Goal: Information Seeking & Learning: Find contact information

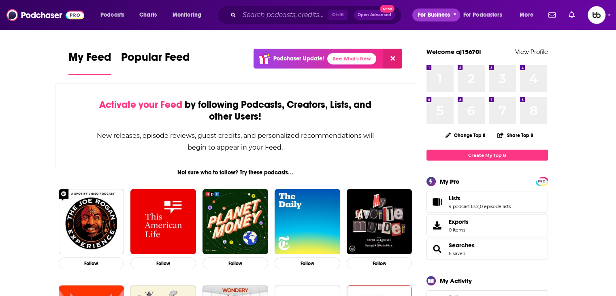
click at [452, 14] on button "For Business" at bounding box center [436, 15] width 48 height 13
click at [538, 15] on icon "open menu" at bounding box center [539, 14] width 4 height 6
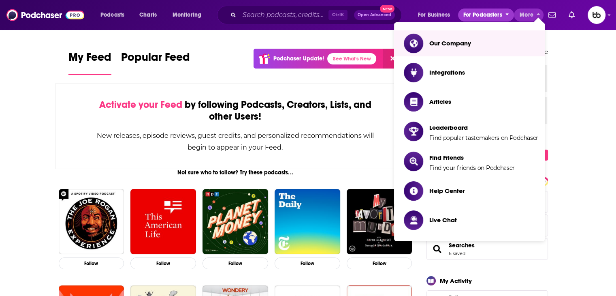
click at [504, 15] on button "For Podcasters" at bounding box center [486, 15] width 56 height 13
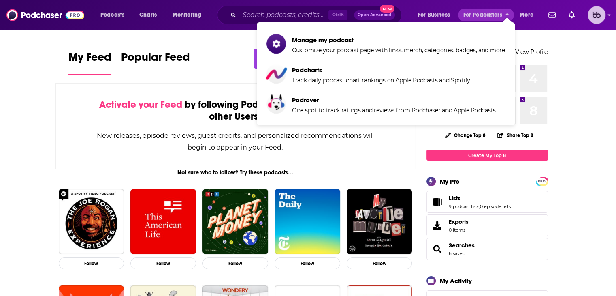
click at [601, 20] on img "Logged in as aj15670" at bounding box center [597, 15] width 18 height 18
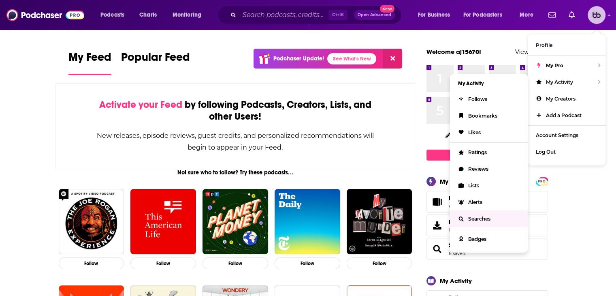
click at [476, 223] on link "Searches" at bounding box center [489, 218] width 78 height 17
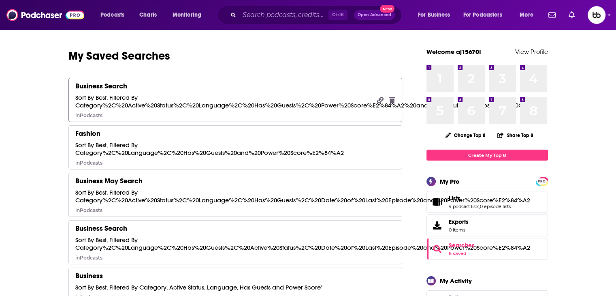
click at [163, 107] on div "Sort By Best, Filtered By Category%2C%20Active%20Status%2C%20Language%2C%20Has%…" at bounding box center [305, 101] width 461 height 15
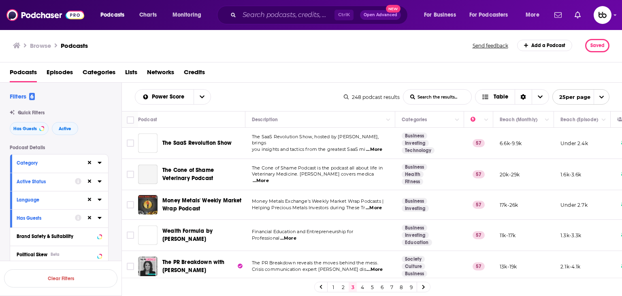
click at [384, 289] on link "6" at bounding box center [382, 287] width 8 height 10
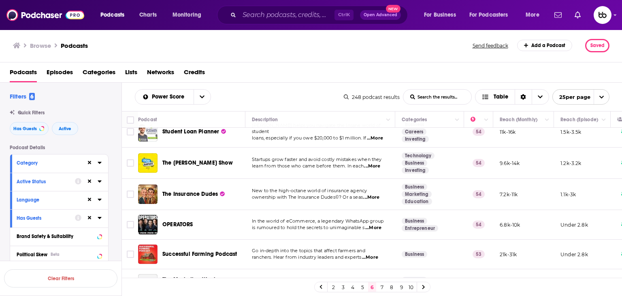
scroll to position [162, 0]
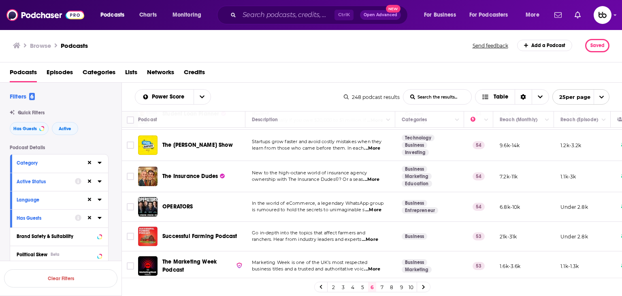
click at [378, 207] on span "...More" at bounding box center [373, 210] width 16 height 6
click at [373, 236] on span "...More" at bounding box center [370, 239] width 16 height 6
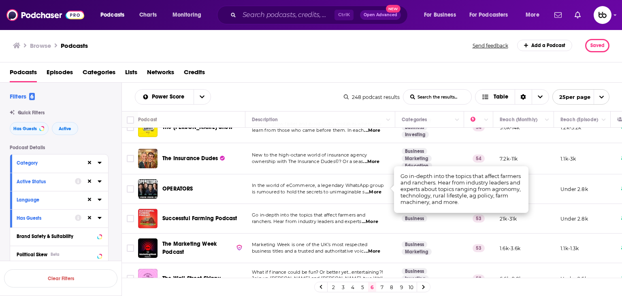
scroll to position [203, 0]
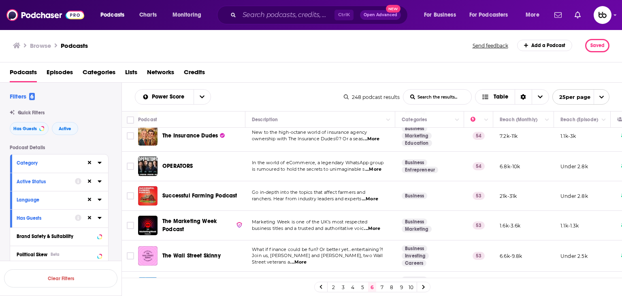
click at [375, 225] on span "...More" at bounding box center [372, 228] width 16 height 6
click at [307, 259] on span "...More" at bounding box center [299, 262] width 16 height 6
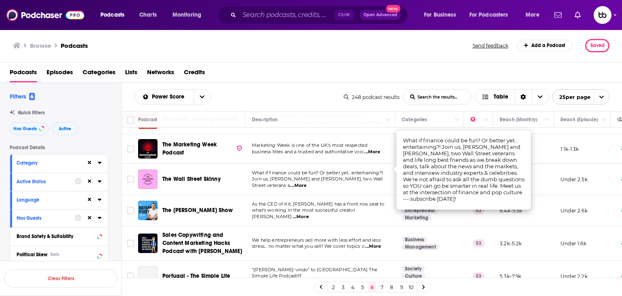
scroll to position [284, 0]
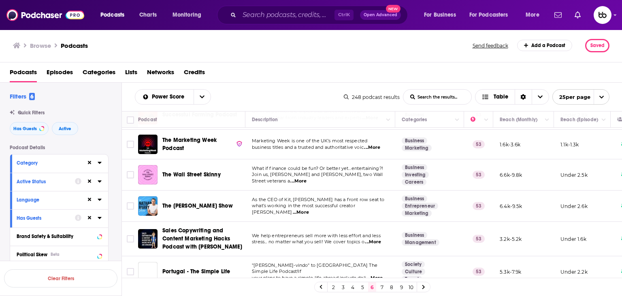
click at [383, 200] on td "As the CEO of Kit, Nathan Barry has a front row seat to what’s working in the m…" at bounding box center [321, 205] width 150 height 31
click at [309, 209] on span "...More" at bounding box center [301, 212] width 16 height 6
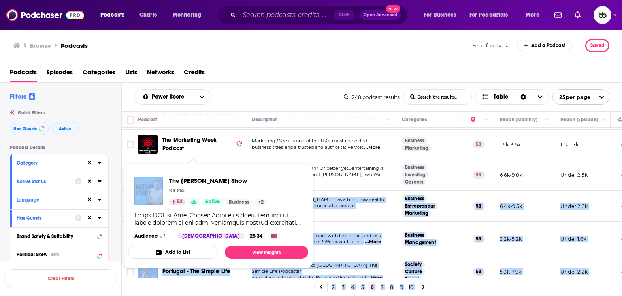
drag, startPoint x: 228, startPoint y: 192, endPoint x: 171, endPoint y: 180, distance: 58.6
click at [171, 180] on div "Podcasts Charts Monitoring Ctrl K Open Advanced New For Business For Podcasters…" at bounding box center [311, 148] width 622 height 296
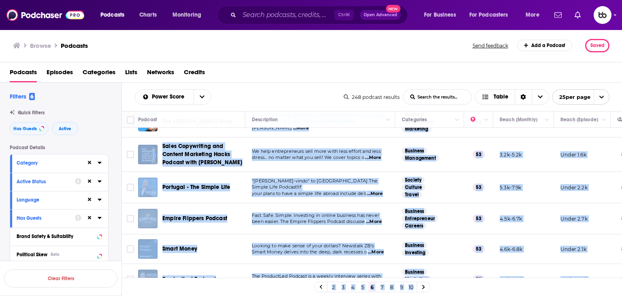
scroll to position [365, 0]
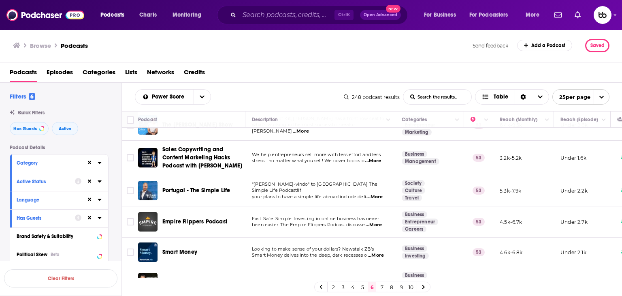
click at [321, 66] on div "Podcasts Episodes Categories Lists Networks Credits" at bounding box center [313, 74] width 607 height 17
click at [378, 222] on span "...More" at bounding box center [374, 225] width 16 height 6
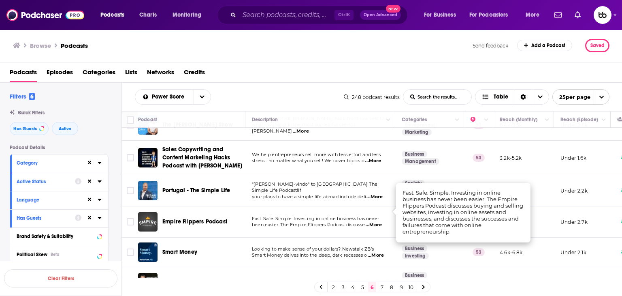
click at [372, 252] on span "...More" at bounding box center [376, 255] width 16 height 6
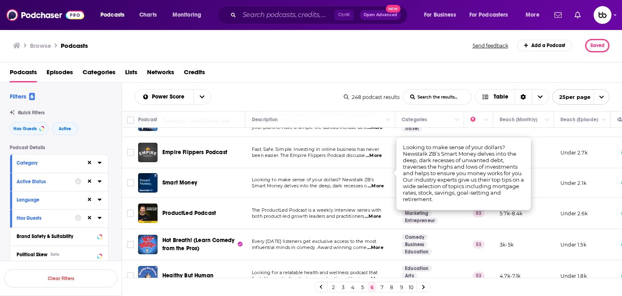
scroll to position [486, 0]
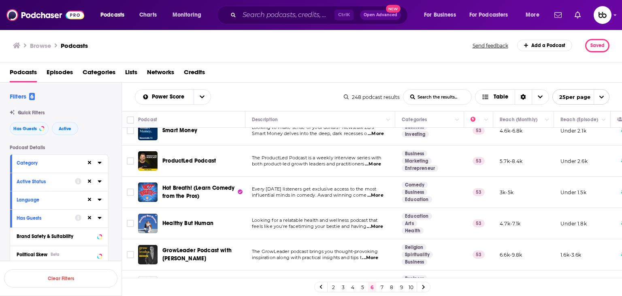
click at [379, 154] on td "The ProductLed Podcast is a weekly interview series with both product-led growt…" at bounding box center [321, 160] width 150 height 31
click at [381, 161] on span "...More" at bounding box center [373, 164] width 16 height 6
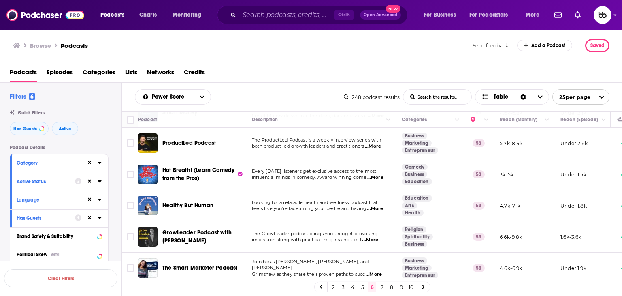
scroll to position [527, 0]
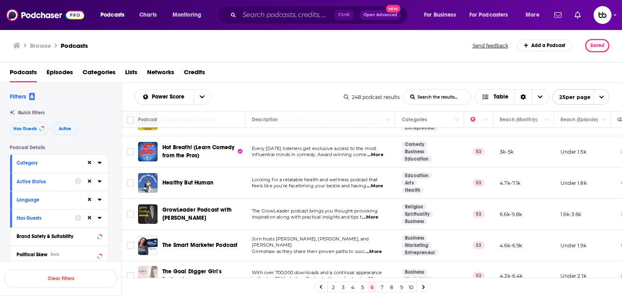
click at [376, 214] on span "...More" at bounding box center [370, 217] width 16 height 6
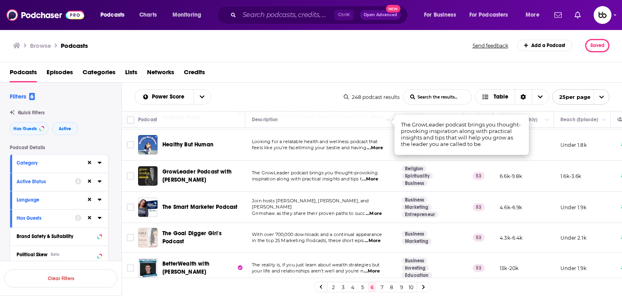
scroll to position [608, 0]
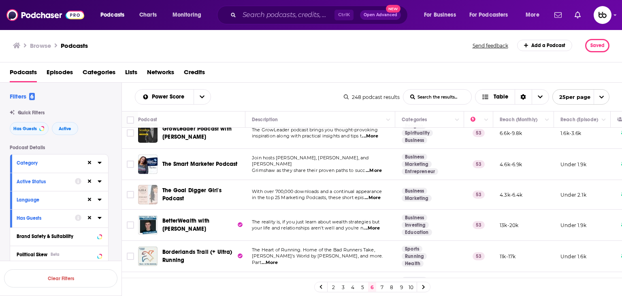
click at [381, 194] on span "...More" at bounding box center [373, 197] width 16 height 6
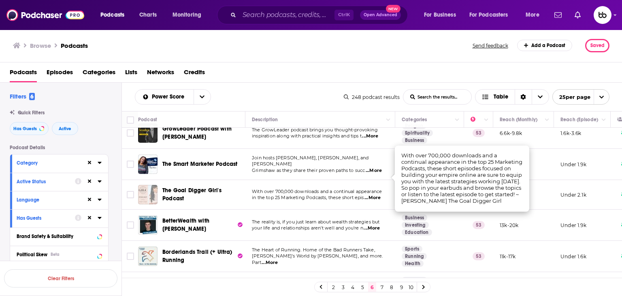
scroll to position [622, 0]
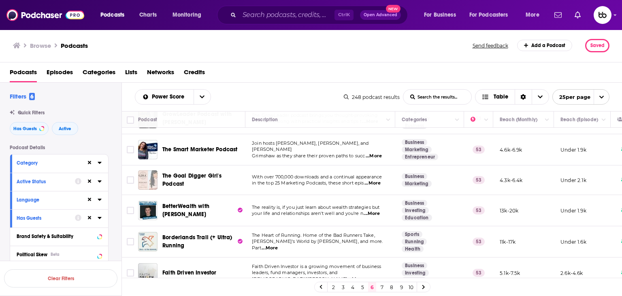
click at [379, 210] on span "...More" at bounding box center [372, 213] width 16 height 6
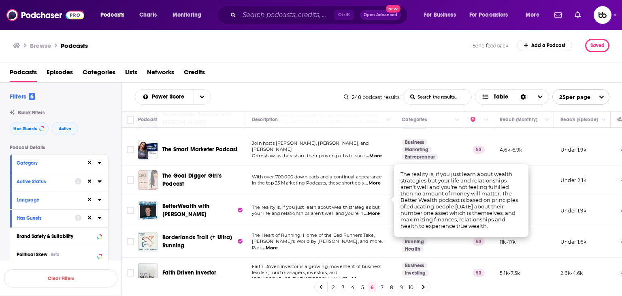
click at [376, 234] on td "The Heart of Running. Home of the Bad Runners Take, Wolfie's World by Brian Pet…" at bounding box center [321, 241] width 150 height 31
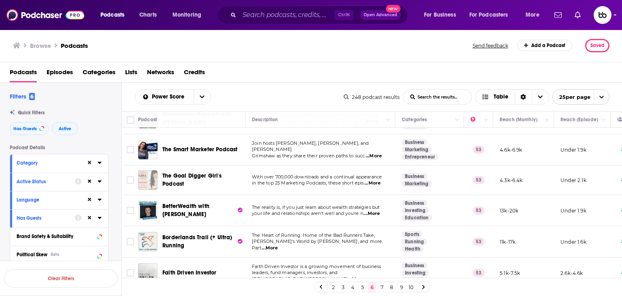
click at [365, 276] on span "...More" at bounding box center [356, 279] width 16 height 6
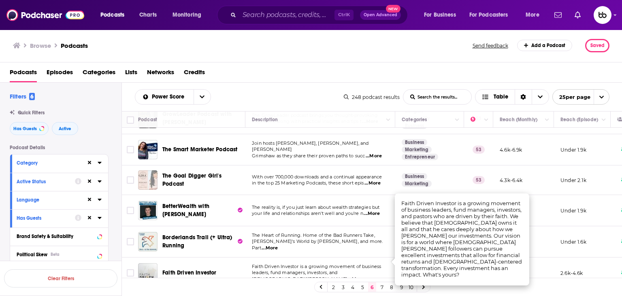
click at [383, 286] on link "7" at bounding box center [382, 287] width 8 height 10
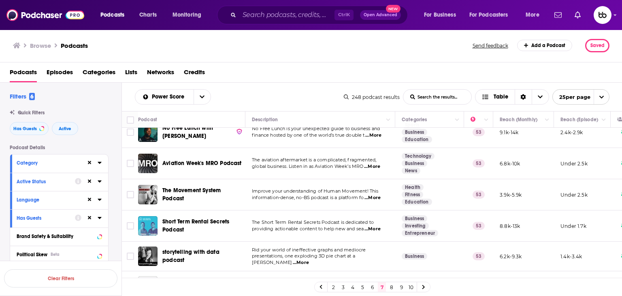
scroll to position [41, 0]
click at [372, 226] on span "...More" at bounding box center [373, 229] width 16 height 6
click at [309, 260] on span "...More" at bounding box center [301, 262] width 16 height 6
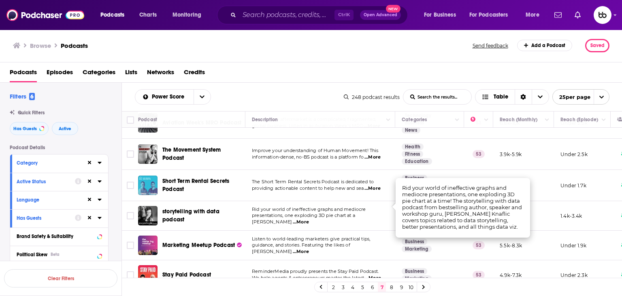
scroll to position [162, 0]
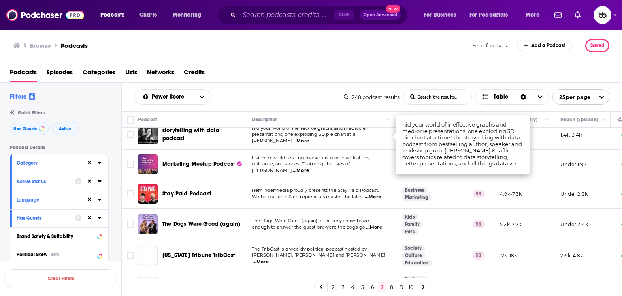
click at [309, 167] on span "...More" at bounding box center [301, 170] width 16 height 6
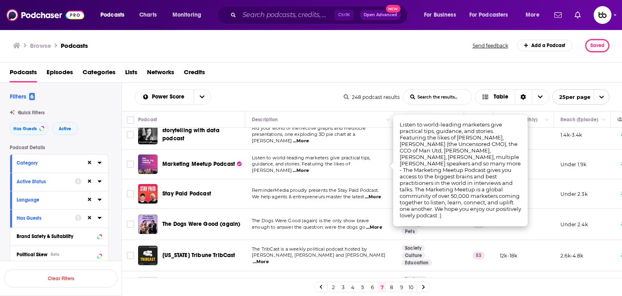
click at [379, 197] on span "...More" at bounding box center [373, 197] width 16 height 6
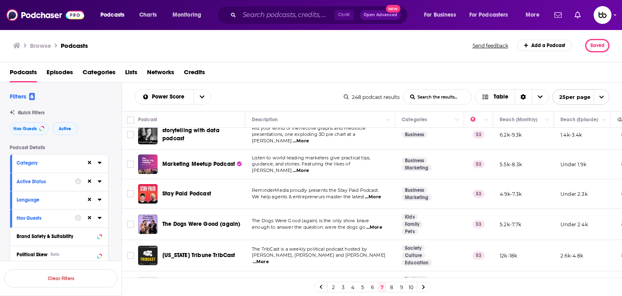
click at [376, 226] on span "...More" at bounding box center [374, 227] width 16 height 6
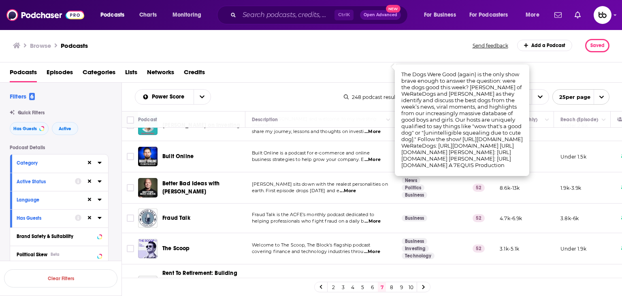
scroll to position [324, 0]
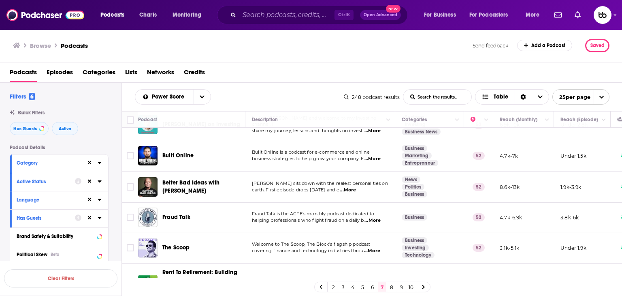
click at [356, 187] on span "...More" at bounding box center [348, 190] width 16 height 6
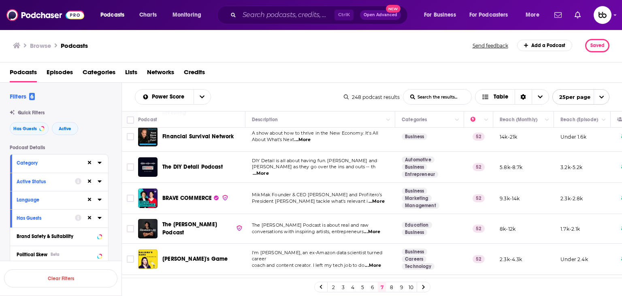
scroll to position [567, 0]
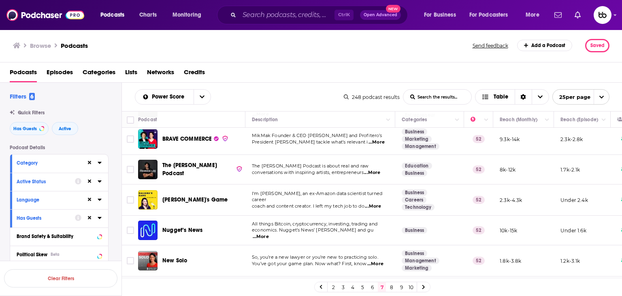
click at [378, 139] on span "...More" at bounding box center [377, 142] width 16 height 6
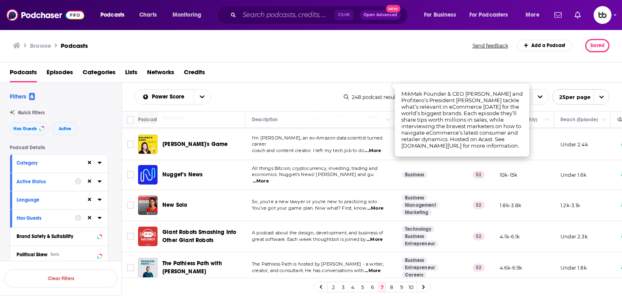
scroll to position [629, 0]
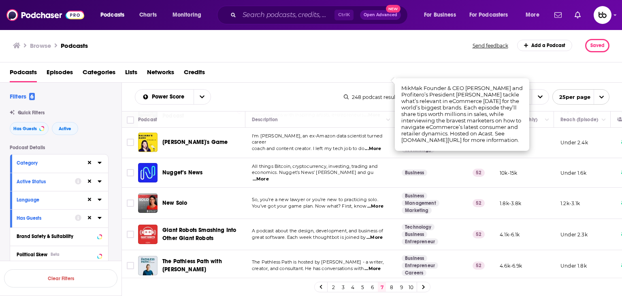
click at [423, 288] on icon at bounding box center [424, 287] width 2 height 4
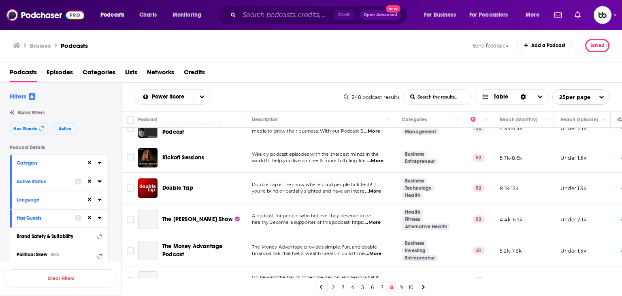
scroll to position [81, 0]
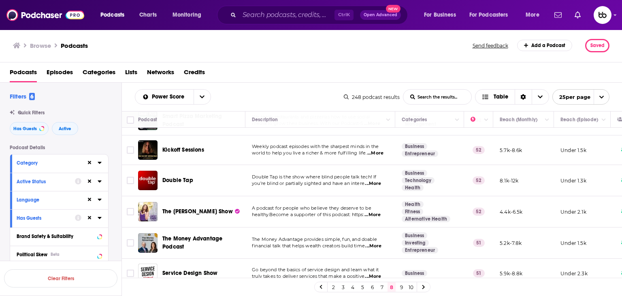
click at [378, 215] on span "...More" at bounding box center [373, 215] width 16 height 6
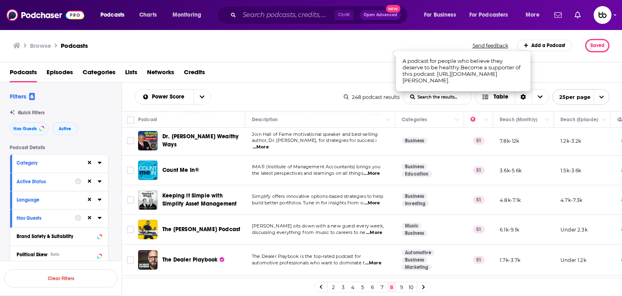
scroll to position [284, 0]
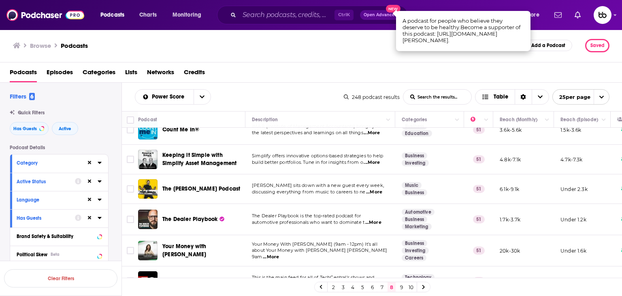
click at [378, 160] on span "...More" at bounding box center [372, 162] width 16 height 6
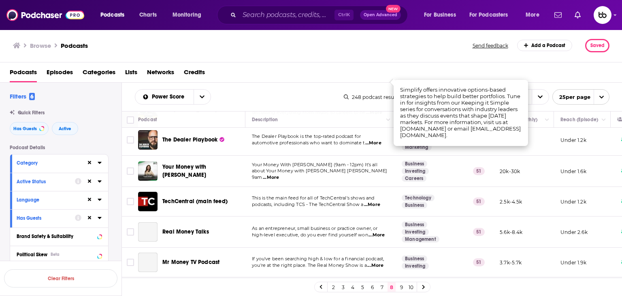
scroll to position [365, 0]
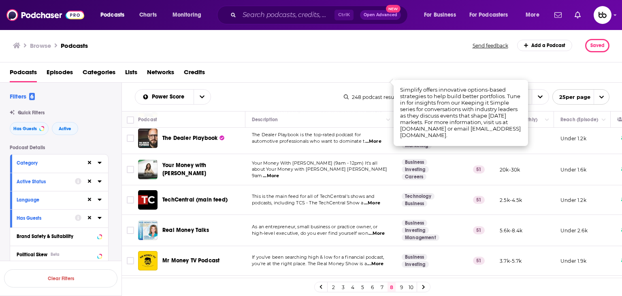
click at [374, 200] on span "...More" at bounding box center [372, 203] width 16 height 6
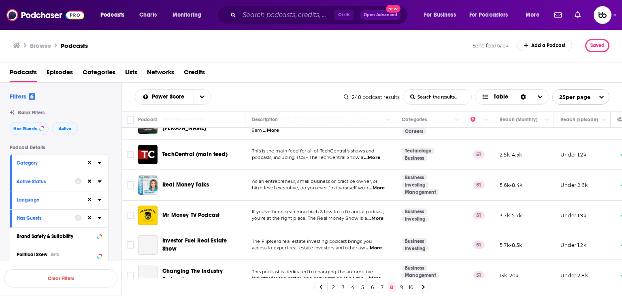
scroll to position [446, 0]
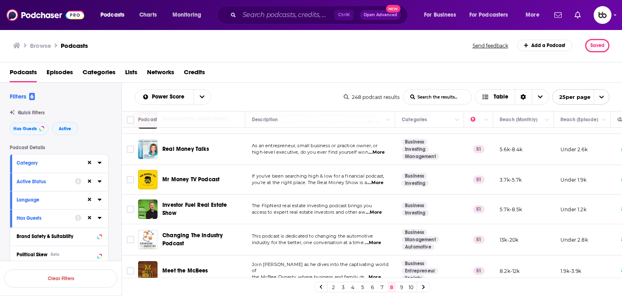
click at [376, 151] on span "...More" at bounding box center [377, 152] width 16 height 6
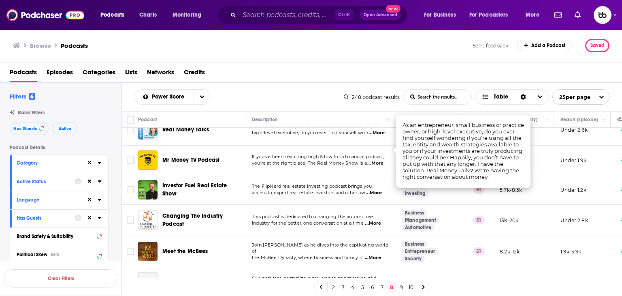
scroll to position [486, 0]
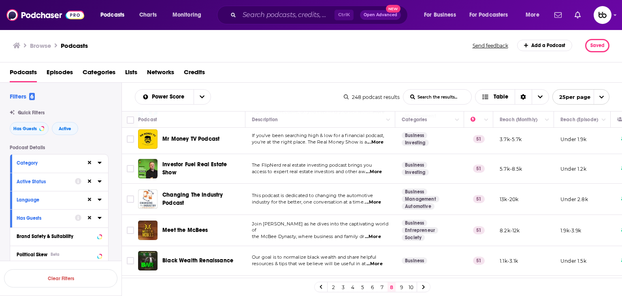
click at [383, 139] on span "...More" at bounding box center [376, 142] width 16 height 6
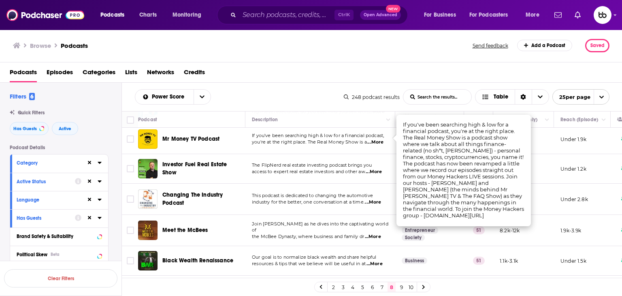
scroll to position [567, 0]
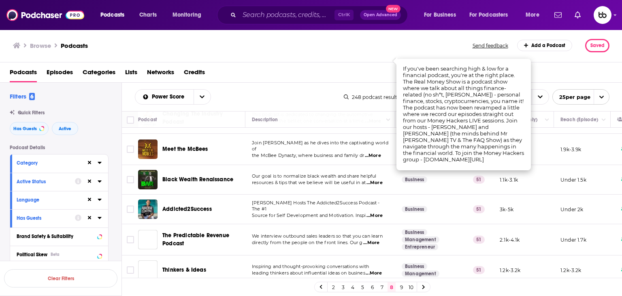
click at [379, 152] on span "...More" at bounding box center [373, 155] width 16 height 6
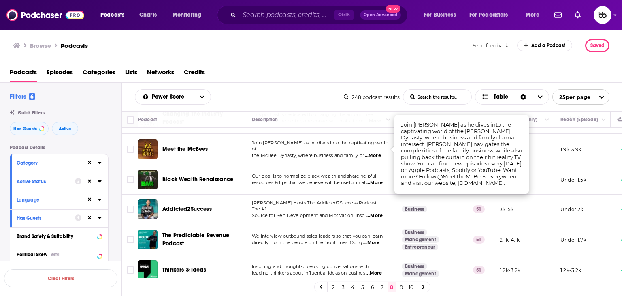
click at [378, 181] on span "...More" at bounding box center [375, 183] width 16 height 6
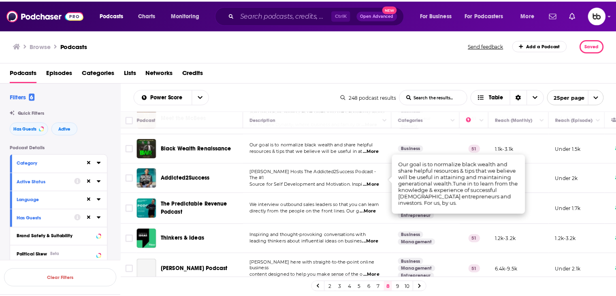
scroll to position [606, 0]
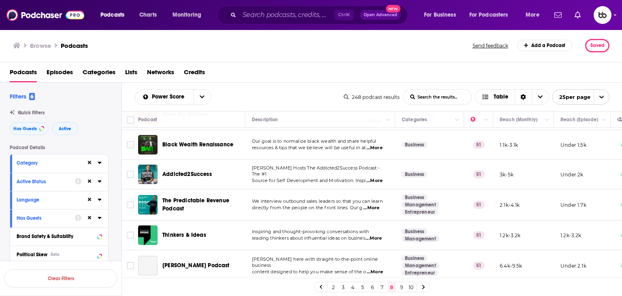
click at [379, 177] on span "...More" at bounding box center [375, 180] width 16 height 6
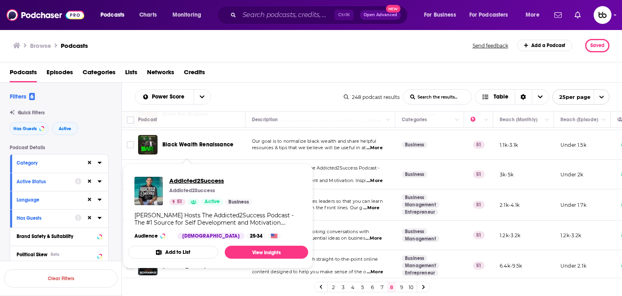
drag, startPoint x: 187, startPoint y: 169, endPoint x: 180, endPoint y: 182, distance: 14.9
click at [180, 182] on span "Addicted2Success" at bounding box center [210, 181] width 83 height 8
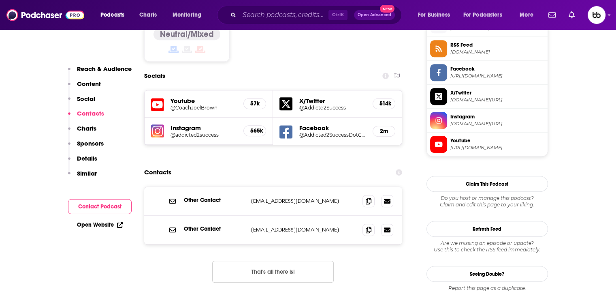
scroll to position [689, 0]
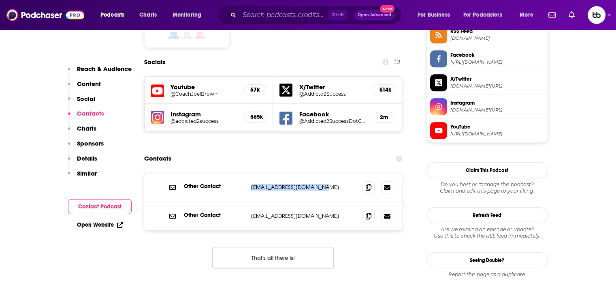
drag, startPoint x: 332, startPoint y: 146, endPoint x: 248, endPoint y: 150, distance: 84.3
click at [248, 173] on div "Other Contact info@addicted2success.com info@addicted2success.com" at bounding box center [273, 187] width 259 height 29
copy p "info@addicted2success.com"
drag, startPoint x: 314, startPoint y: 175, endPoint x: 248, endPoint y: 171, distance: 67.0
click at [248, 202] on div "Other Contact write@addicted2success.com write@addicted2success.com" at bounding box center [273, 216] width 259 height 28
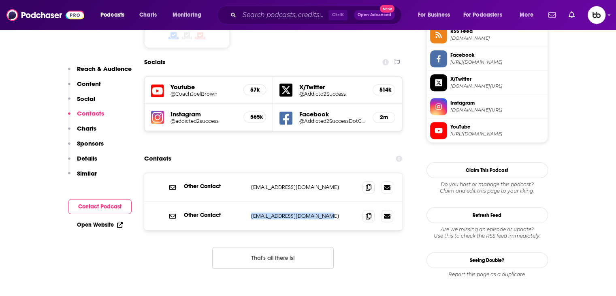
copy div "write@addicted2success.com"
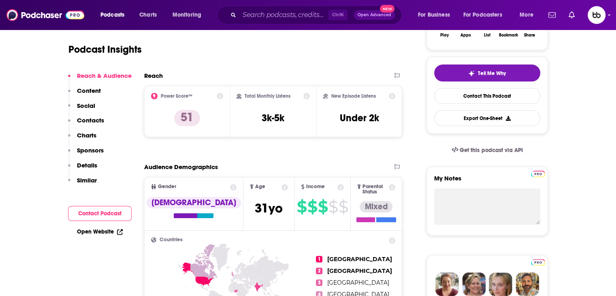
scroll to position [0, 0]
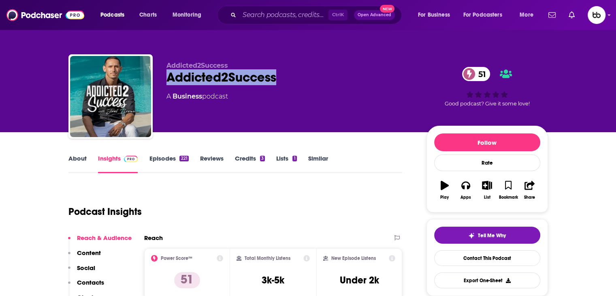
drag, startPoint x: 262, startPoint y: 79, endPoint x: 165, endPoint y: 78, distance: 97.2
click at [165, 78] on div "Addicted2Success Addicted2Success 51 A Business podcast 51 Good podcast? Give i…" at bounding box center [308, 98] width 480 height 88
copy h2 "Addicted2Success"
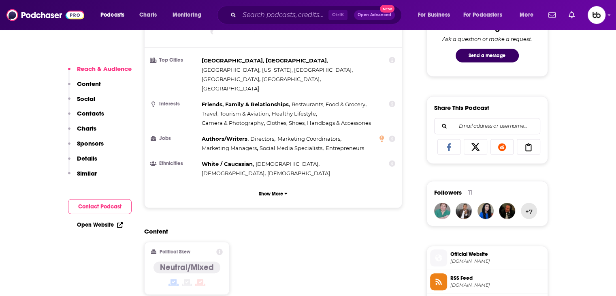
scroll to position [446, 0]
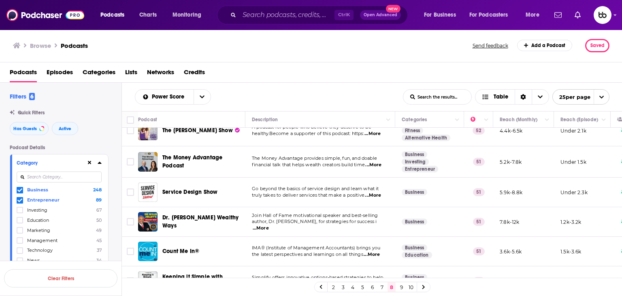
scroll to position [122, 0]
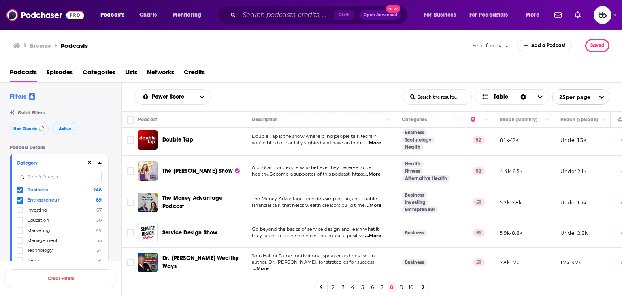
click at [379, 172] on span "...More" at bounding box center [373, 174] width 16 height 6
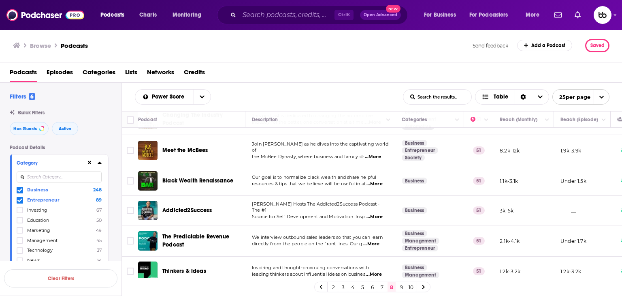
scroll to position [566, 0]
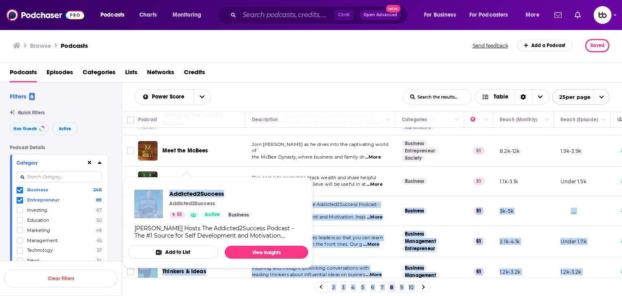
drag, startPoint x: 224, startPoint y: 206, endPoint x: 223, endPoint y: 193, distance: 13.4
click at [223, 193] on div "Podcasts Charts Monitoring Ctrl K Open Advanced New For Business For Podcasters…" at bounding box center [311, 148] width 622 height 296
copy div "Joel Brown Hosts The Addicted2Success Podcast - The #1 Source for Self Developm…"
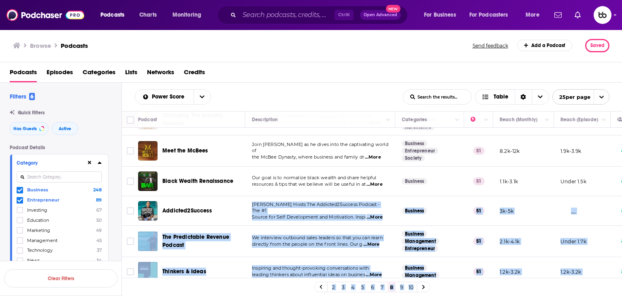
scroll to position [606, 0]
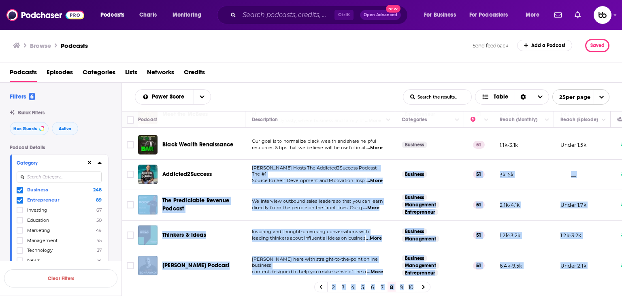
click at [373, 265] on td "James here with straight-to-the-point online business content designed to help …" at bounding box center [321, 265] width 150 height 31
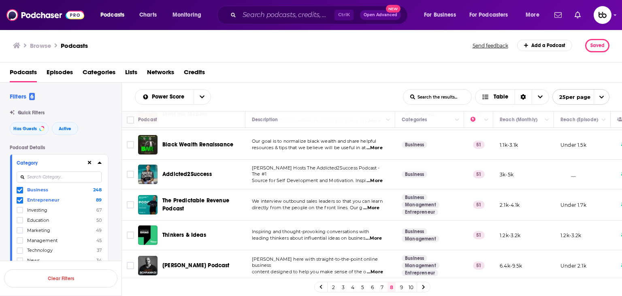
click at [376, 269] on span "...More" at bounding box center [375, 272] width 16 height 6
drag, startPoint x: 214, startPoint y: 257, endPoint x: 190, endPoint y: 256, distance: 24.3
click at [400, 288] on link "9" at bounding box center [401, 287] width 8 height 10
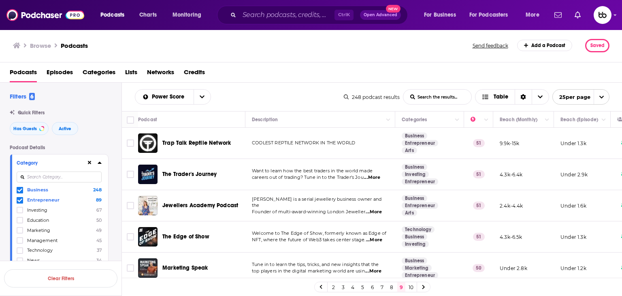
click at [374, 209] on span "...More" at bounding box center [374, 212] width 16 height 6
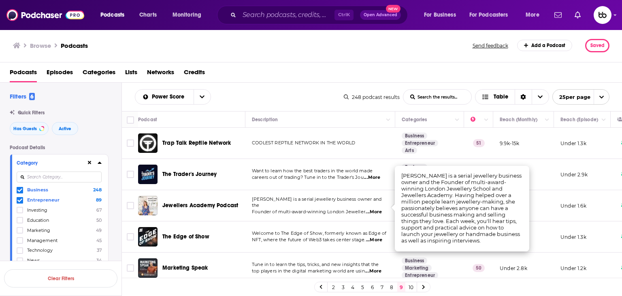
click at [379, 240] on span "...More" at bounding box center [374, 240] width 16 height 6
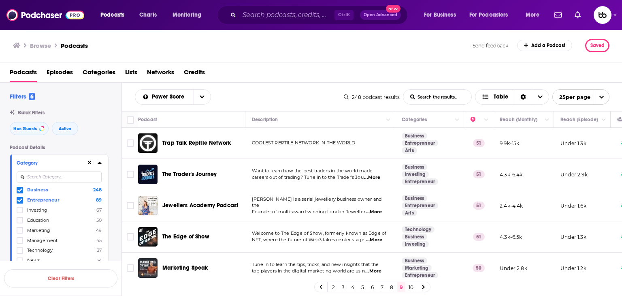
click at [234, 234] on div "The Edge of Show" at bounding box center [204, 237] width 84 height 8
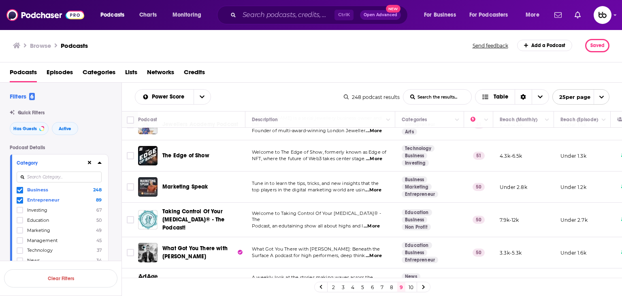
scroll to position [122, 0]
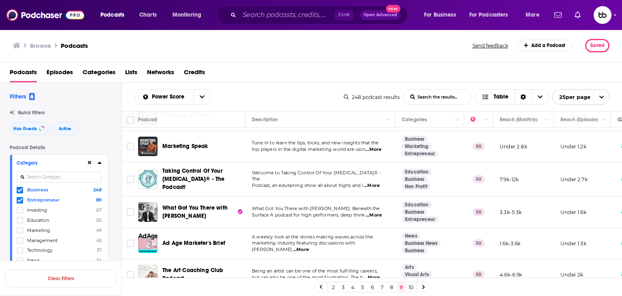
click at [385, 212] on p "Surface A podcast for high performers, deep think ...More" at bounding box center [320, 215] width 137 height 6
click at [376, 212] on span "...More" at bounding box center [374, 215] width 16 height 6
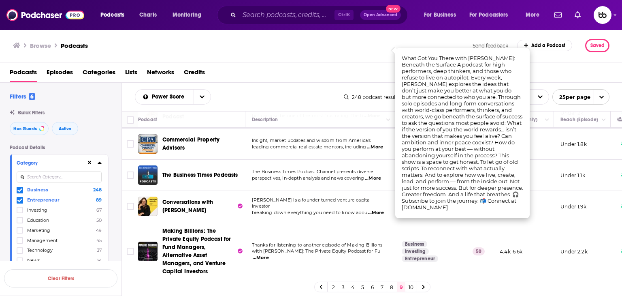
scroll to position [284, 0]
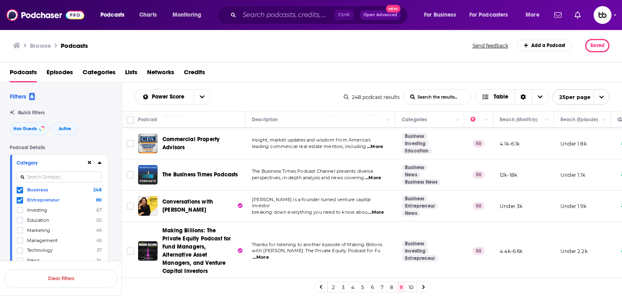
click at [380, 175] on span "...More" at bounding box center [373, 178] width 16 height 6
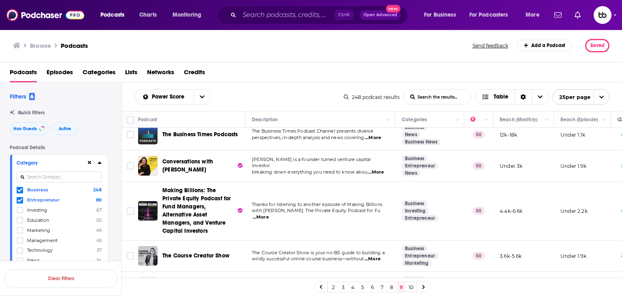
scroll to position [324, 0]
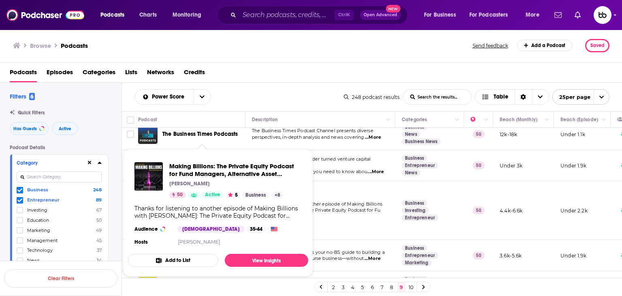
click at [376, 169] on span "...More" at bounding box center [376, 172] width 16 height 6
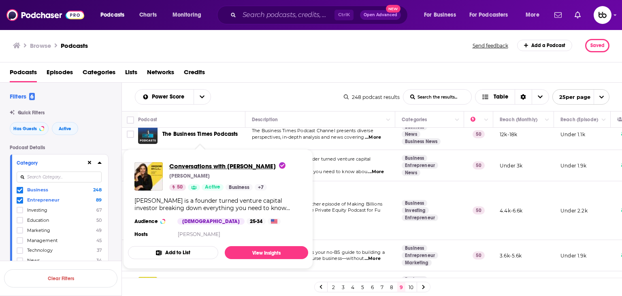
drag, startPoint x: 179, startPoint y: 158, endPoint x: 179, endPoint y: 164, distance: 6.5
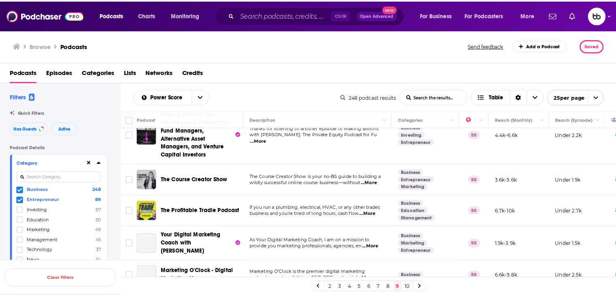
scroll to position [405, 0]
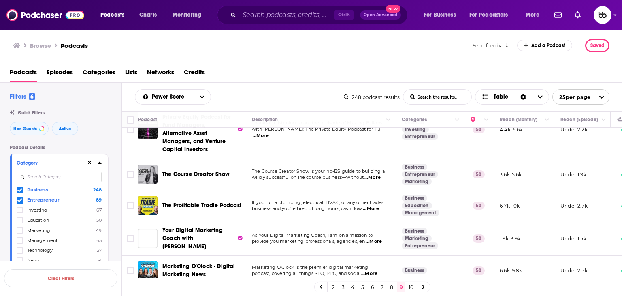
click at [380, 174] on span "...More" at bounding box center [373, 177] width 16 height 6
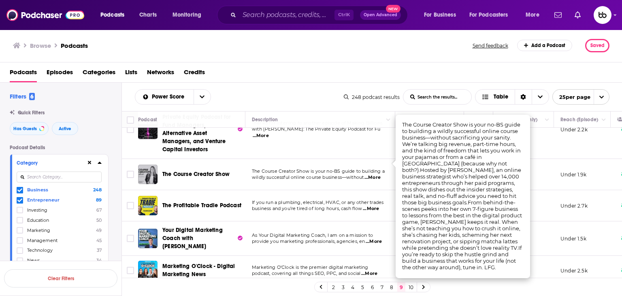
click at [376, 205] on span "...More" at bounding box center [371, 208] width 16 height 6
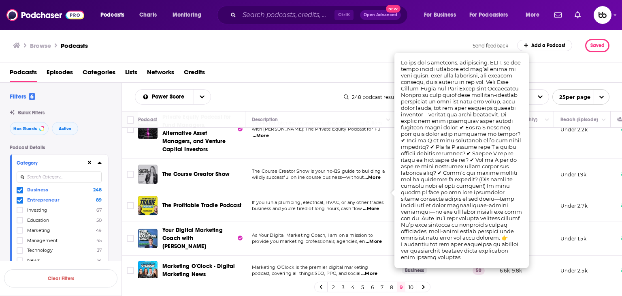
scroll to position [527, 0]
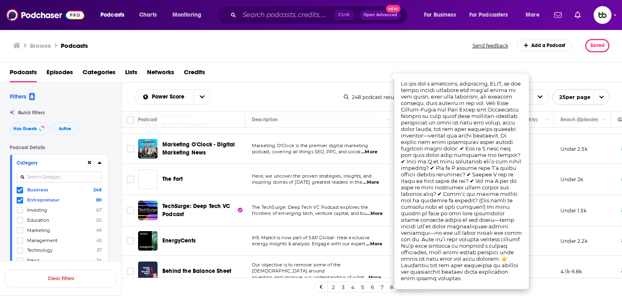
click at [377, 179] on span "...More" at bounding box center [371, 182] width 16 height 6
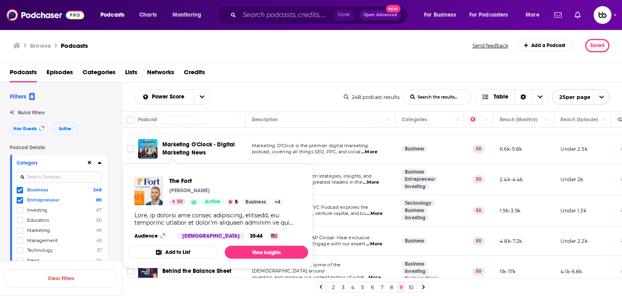
drag, startPoint x: 177, startPoint y: 163, endPoint x: 147, endPoint y: 158, distance: 30.4
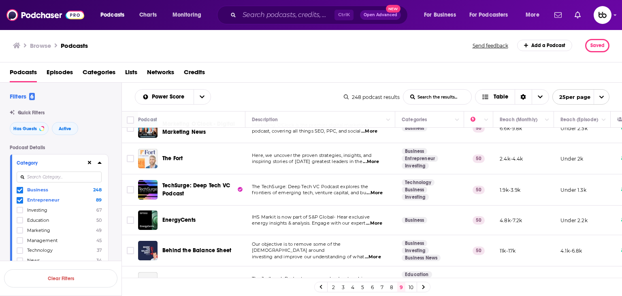
scroll to position [567, 0]
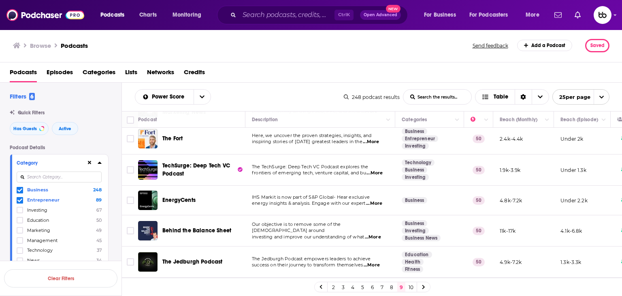
click at [383, 170] on span "...More" at bounding box center [375, 173] width 16 height 6
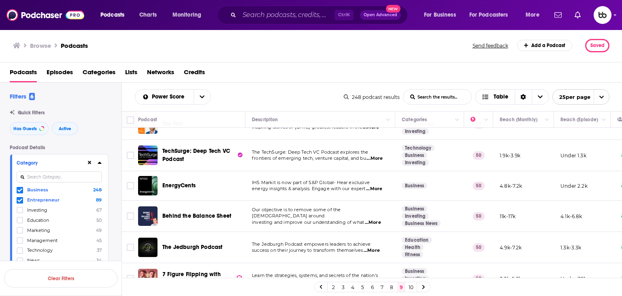
scroll to position [608, 0]
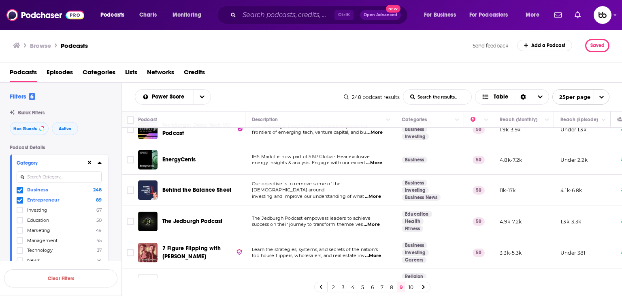
click at [380, 160] on span "...More" at bounding box center [374, 163] width 16 height 6
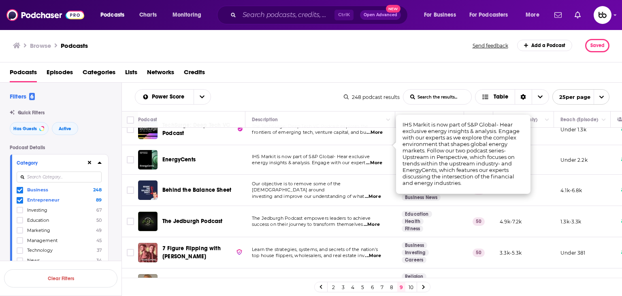
click at [381, 193] on span "...More" at bounding box center [373, 196] width 16 height 6
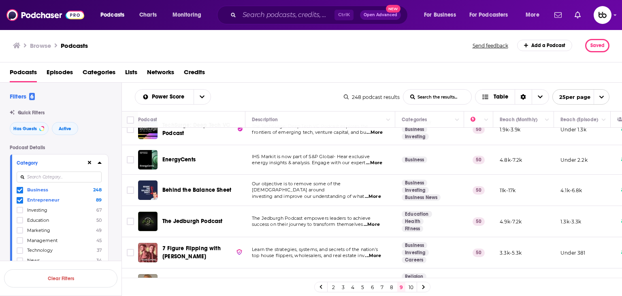
click at [376, 221] on span "...More" at bounding box center [372, 224] width 16 height 6
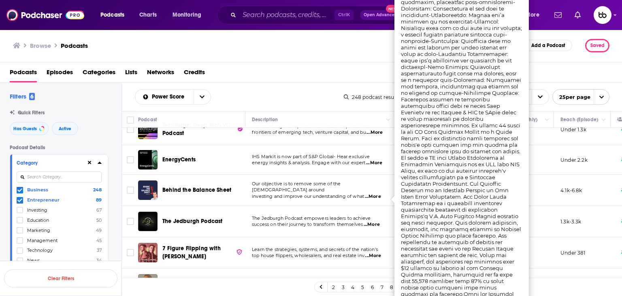
scroll to position [647, 0]
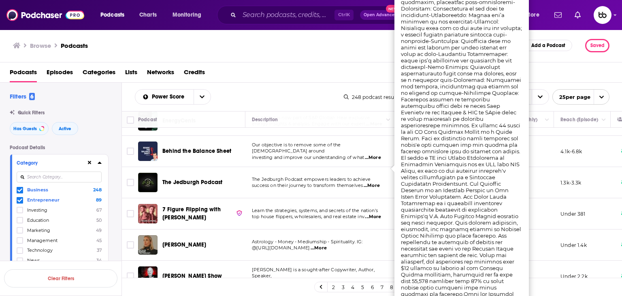
click at [380, 214] on span "...More" at bounding box center [373, 217] width 16 height 6
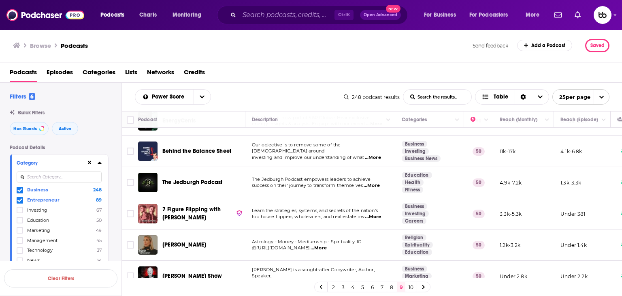
click at [327, 245] on span "...More" at bounding box center [319, 248] width 16 height 6
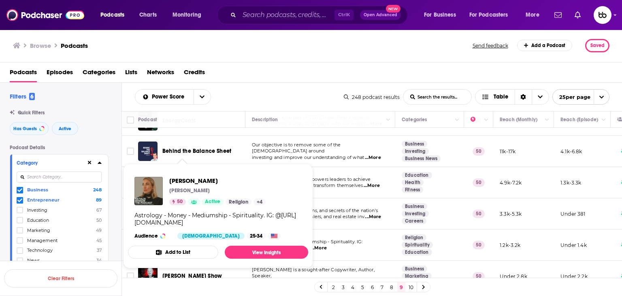
drag, startPoint x: 177, startPoint y: 225, endPoint x: 169, endPoint y: 180, distance: 45.8
drag, startPoint x: 169, startPoint y: 180, endPoint x: 187, endPoint y: 186, distance: 19.2
drag, startPoint x: 187, startPoint y: 186, endPoint x: 180, endPoint y: 183, distance: 7.8
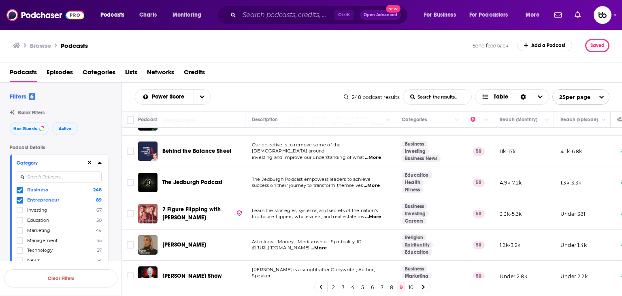
click at [373, 279] on span "...More" at bounding box center [373, 282] width 16 height 6
click at [407, 286] on link "10" at bounding box center [411, 287] width 8 height 10
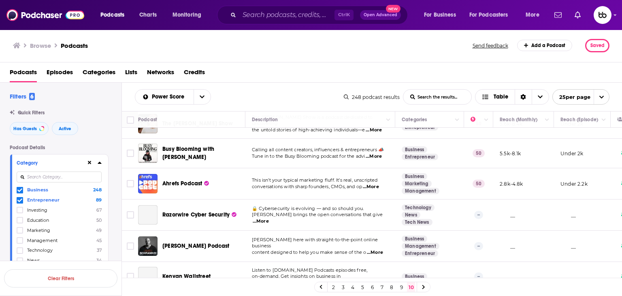
scroll to position [81, 0]
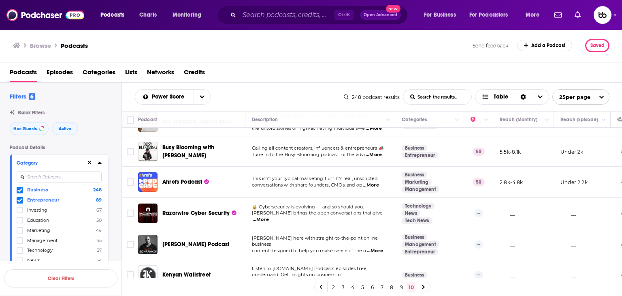
click at [377, 153] on span "...More" at bounding box center [374, 155] width 16 height 6
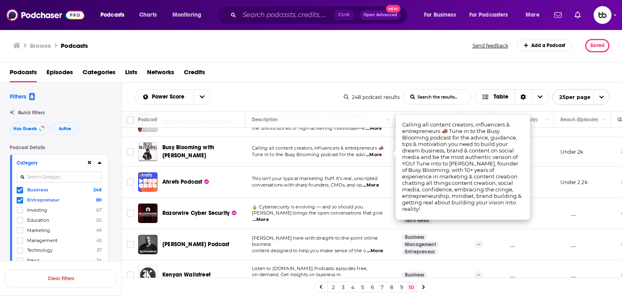
click at [376, 182] on span "...More" at bounding box center [371, 185] width 16 height 6
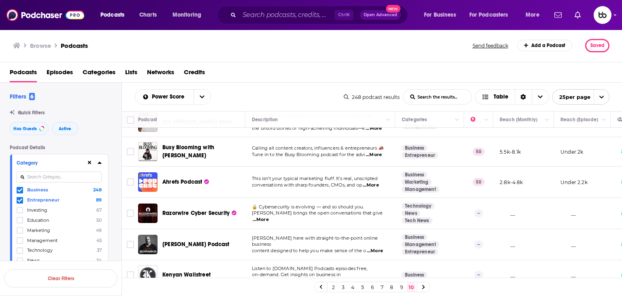
click at [269, 216] on span "...More" at bounding box center [261, 219] width 16 height 6
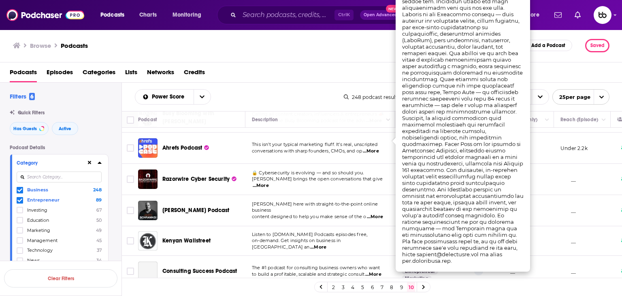
scroll to position [162, 0]
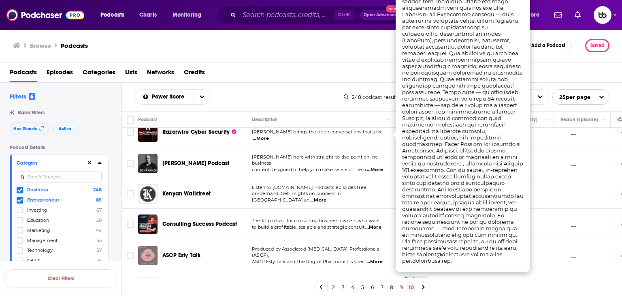
click at [378, 226] on span "...More" at bounding box center [373, 227] width 16 height 6
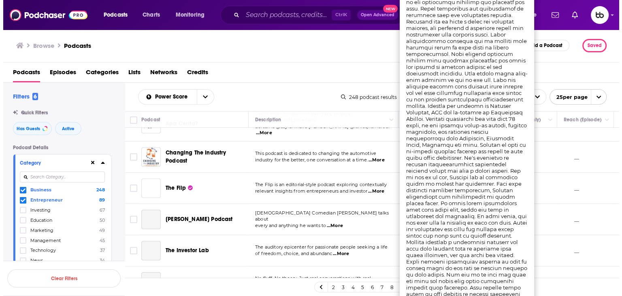
scroll to position [486, 0]
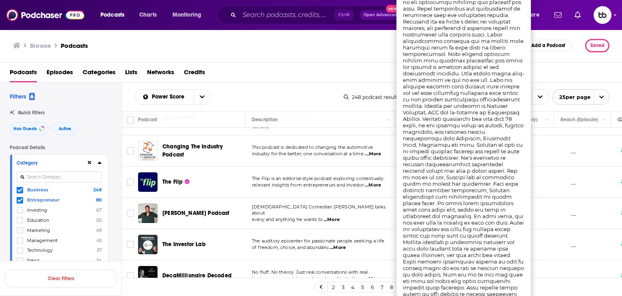
click at [336, 216] on span "...More" at bounding box center [332, 219] width 16 height 6
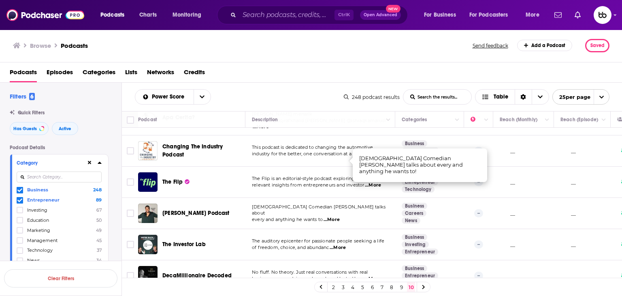
scroll to position [599, 0]
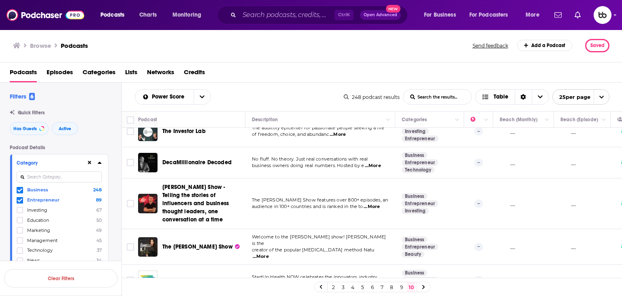
click at [380, 280] on span "...More" at bounding box center [374, 283] width 16 height 6
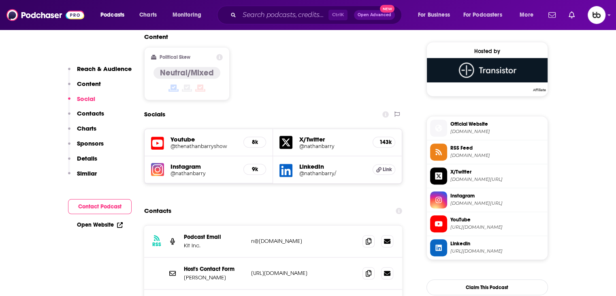
scroll to position [770, 0]
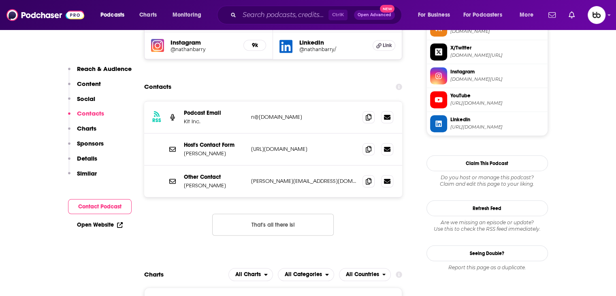
drag, startPoint x: 317, startPoint y: 75, endPoint x: 251, endPoint y: 79, distance: 66.1
click at [251, 113] on p "n@nathanbarry.com" at bounding box center [303, 116] width 105 height 7
copy p "n@nathanbarry.com"
drag, startPoint x: 297, startPoint y: 141, endPoint x: 250, endPoint y: 143, distance: 46.6
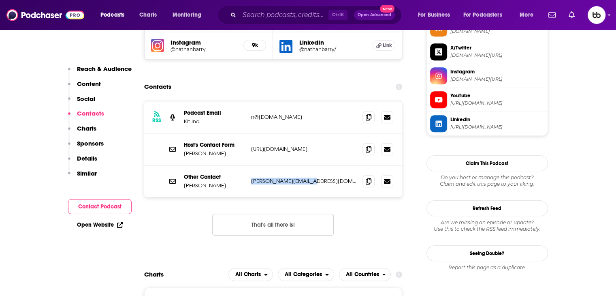
click at [250, 165] on div "Other Contact Nathan Barry nathan@convertkit.com nathan@convertkit.com" at bounding box center [273, 181] width 259 height 32
copy p "nathan@convertkit.com"
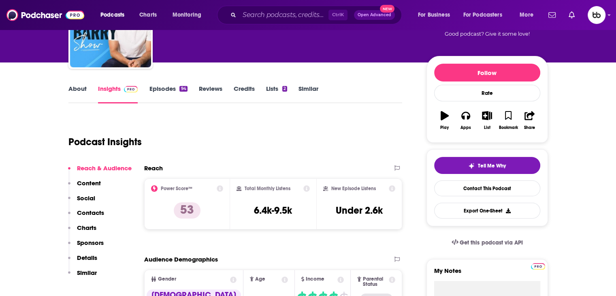
scroll to position [0, 0]
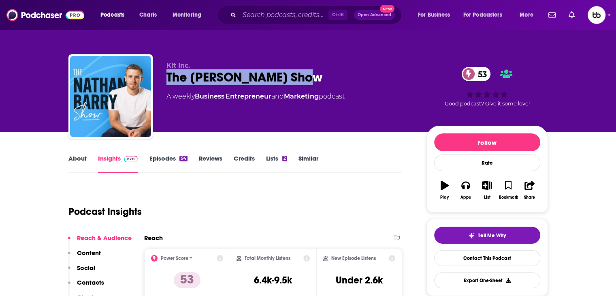
drag, startPoint x: 308, startPoint y: 75, endPoint x: 169, endPoint y: 83, distance: 139.6
click at [169, 83] on div "The Nathan Barry Show 53" at bounding box center [290, 77] width 247 height 16
copy h2 "The Nathan Barry Show"
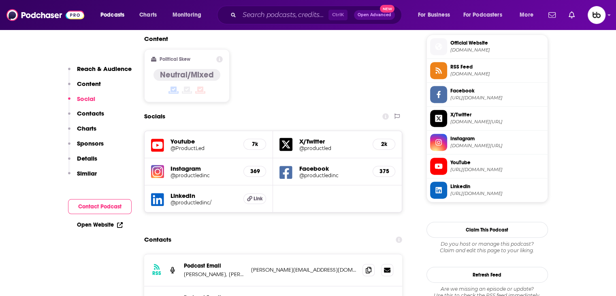
scroll to position [770, 0]
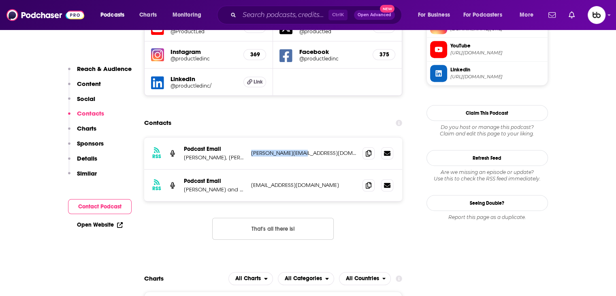
drag, startPoint x: 260, startPoint y: 111, endPoint x: 250, endPoint y: 113, distance: 10.6
click at [250, 137] on div "RSS Podcast Email Wes Bush, Maja Voje wes@productled.com wes@productled.com" at bounding box center [273, 153] width 259 height 32
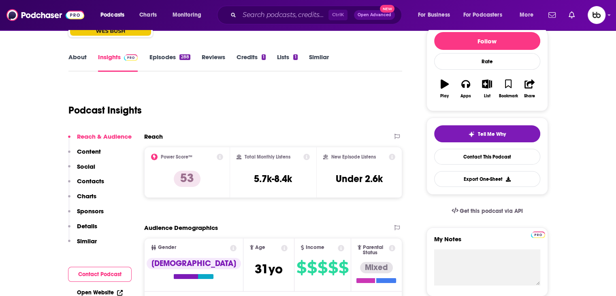
scroll to position [0, 0]
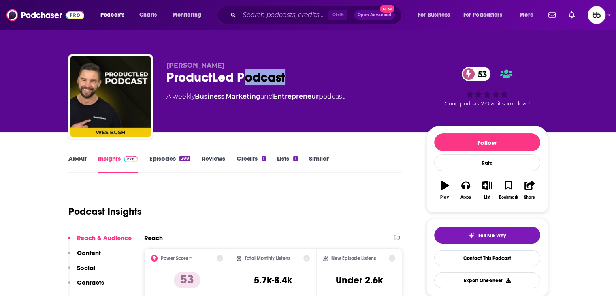
drag, startPoint x: 319, startPoint y: 75, endPoint x: 235, endPoint y: 60, distance: 86.0
click at [244, 76] on div "ProductLed Podcast 53" at bounding box center [290, 77] width 247 height 16
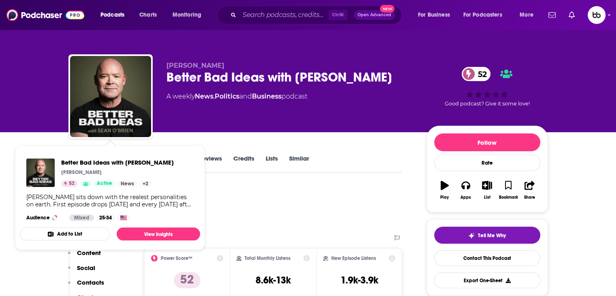
click at [286, 211] on div "Podcast Insights" at bounding box center [232, 206] width 328 height 41
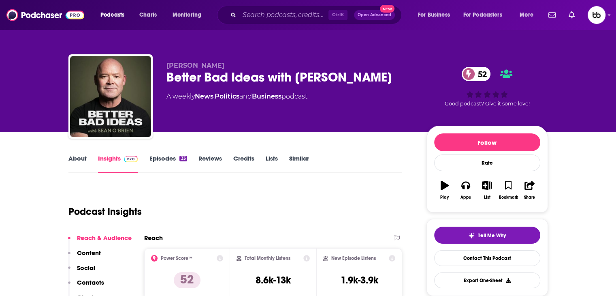
click at [77, 159] on link "About" at bounding box center [77, 163] width 18 height 19
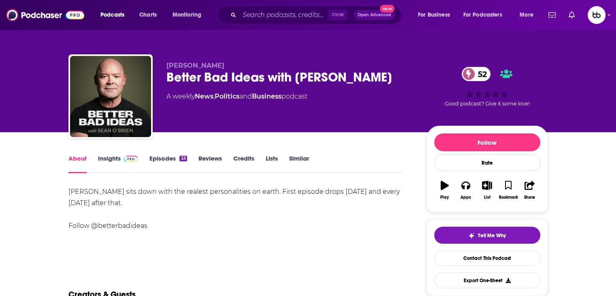
click at [167, 160] on link "Episodes 33" at bounding box center [168, 163] width 38 height 19
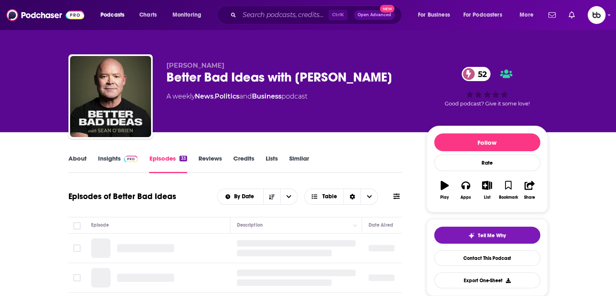
click at [111, 156] on link "Insights" at bounding box center [118, 163] width 40 height 19
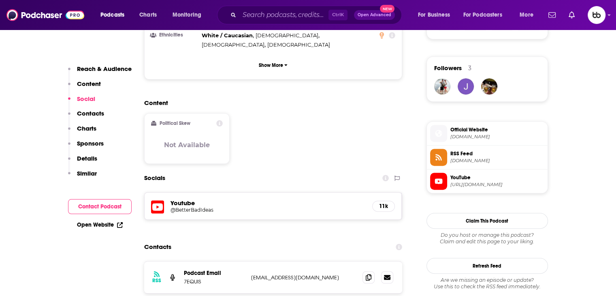
scroll to position [567, 0]
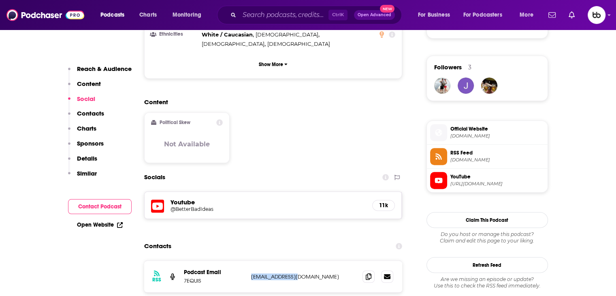
drag, startPoint x: 296, startPoint y: 241, endPoint x: 246, endPoint y: 241, distance: 49.4
click at [246, 261] on div "RSS Podcast Email 7EQUIS bryce@7equis.com bryce@7equis.com" at bounding box center [273, 277] width 259 height 32
copy div "bryce@7equis.com"
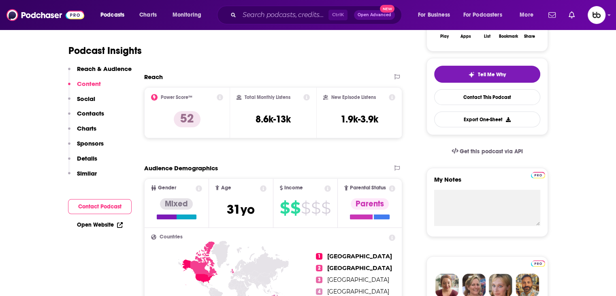
scroll to position [0, 0]
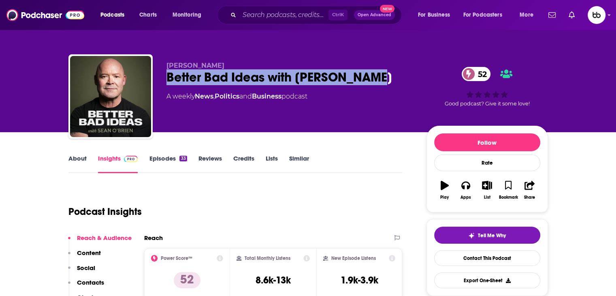
drag, startPoint x: 355, startPoint y: 75, endPoint x: 161, endPoint y: 79, distance: 194.5
click at [161, 79] on div "Sean M. O'Brien Better Bad Ideas with Sean O'Brien 52 A weekly News , Politics …" at bounding box center [308, 98] width 480 height 88
copy h2 "Better Bad Ideas with Sean O'Brien"
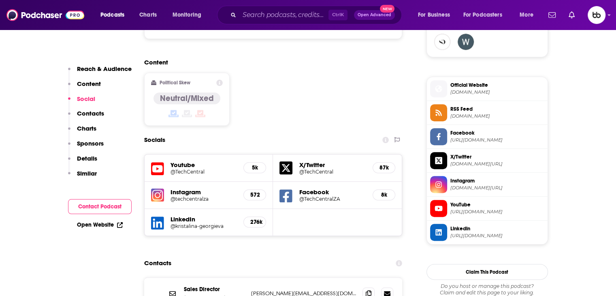
scroll to position [689, 0]
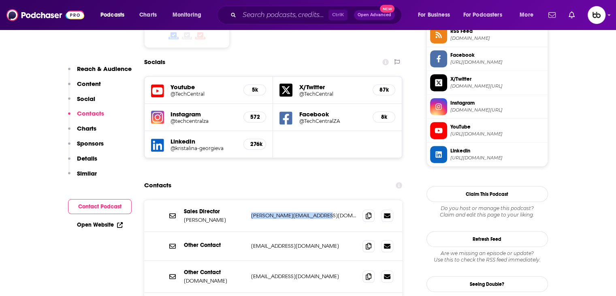
drag, startPoint x: 322, startPoint y: 174, endPoint x: 249, endPoint y: 173, distance: 72.9
click at [249, 200] on div "Sales Director [PERSON_NAME] [PERSON_NAME][EMAIL_ADDRESS][DOMAIN_NAME] [PERSON_…" at bounding box center [273, 216] width 259 height 32
copy p "[PERSON_NAME][EMAIL_ADDRESS][DOMAIN_NAME]"
drag, startPoint x: 324, startPoint y: 207, endPoint x: 245, endPoint y: 207, distance: 78.6
click at [245, 232] on div "Other Contact editor@techcentral.co.za editor@techcentral.co.za" at bounding box center [273, 246] width 259 height 29
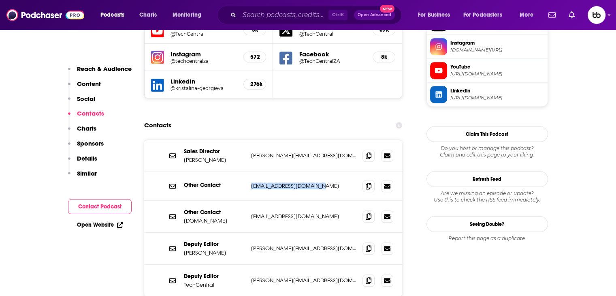
scroll to position [770, 0]
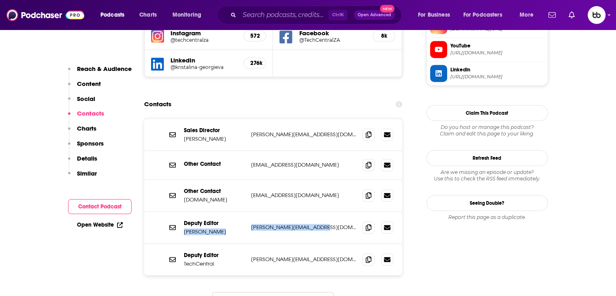
drag, startPoint x: 324, startPoint y: 186, endPoint x: 246, endPoint y: 187, distance: 77.4
click at [246, 212] on div "Deputy Editor Candice Jones candice@techcentral.co.za candice@techcentral.co.za" at bounding box center [273, 228] width 259 height 32
click at [327, 212] on div "Deputy Editor Candice Jones candice@techcentral.co.za candice@techcentral.co.za" at bounding box center [273, 228] width 259 height 32
drag, startPoint x: 324, startPoint y: 186, endPoint x: 251, endPoint y: 187, distance: 72.9
click at [251, 224] on p "candice@techcentral.co.za" at bounding box center [303, 227] width 105 height 7
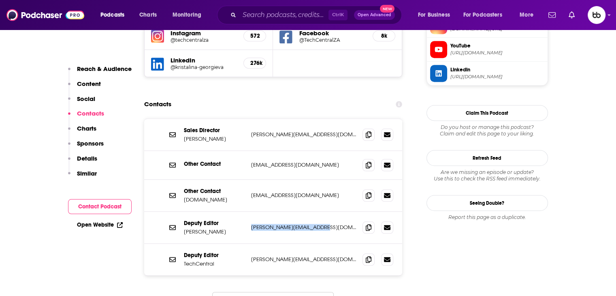
copy p "candice@techcentral.co.za"
drag, startPoint x: 323, startPoint y: 222, endPoint x: 253, endPoint y: 218, distance: 69.8
click at [253, 244] on div "Deputy Editor TechCentral duncan@techcentral.co.za duncan@techcentral.co.za" at bounding box center [273, 260] width 259 height 32
copy p "uncan@techcentral.co.za"
click at [335, 244] on div "Deputy Editor TechCentral duncan@techcentral.co.za duncan@techcentral.co.za" at bounding box center [273, 260] width 259 height 32
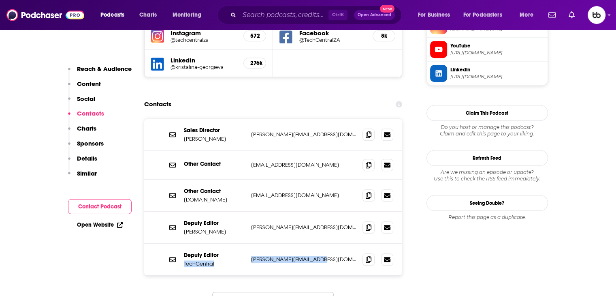
drag, startPoint x: 318, startPoint y: 215, endPoint x: 245, endPoint y: 217, distance: 73.8
click at [245, 244] on div "Deputy Editor TechCentral duncan@techcentral.co.za duncan@techcentral.co.za" at bounding box center [273, 260] width 259 height 32
click at [325, 256] on p "duncan@techcentral.co.za" at bounding box center [303, 259] width 105 height 7
drag, startPoint x: 326, startPoint y: 220, endPoint x: 246, endPoint y: 221, distance: 80.2
click at [246, 244] on div "Deputy Editor TechCentral duncan@techcentral.co.za duncan@techcentral.co.za" at bounding box center [273, 260] width 259 height 32
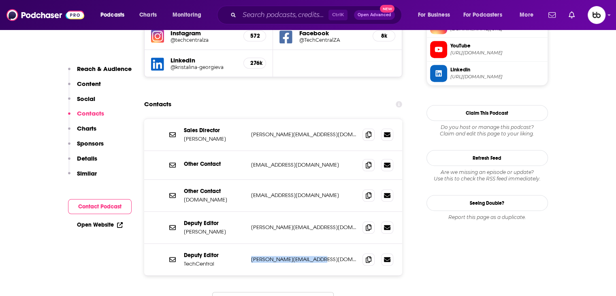
copy div "duncan@techcentral.co.za"
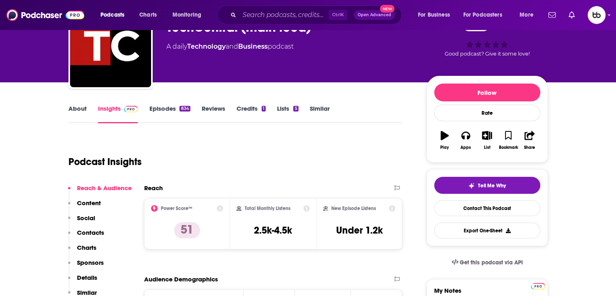
scroll to position [0, 0]
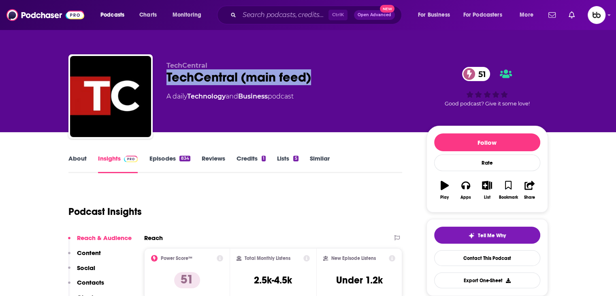
drag, startPoint x: 319, startPoint y: 78, endPoint x: 165, endPoint y: 80, distance: 153.6
click at [165, 81] on div "TechCentral TechCentral (main feed) 51 A daily Technology and Business podcast …" at bounding box center [308, 98] width 480 height 88
click at [231, 77] on div "TechCentral (main feed) 51" at bounding box center [290, 77] width 247 height 16
click at [238, 79] on div "TechCentral (main feed) 51" at bounding box center [290, 77] width 247 height 16
drag, startPoint x: 255, startPoint y: 83, endPoint x: 164, endPoint y: 85, distance: 91.6
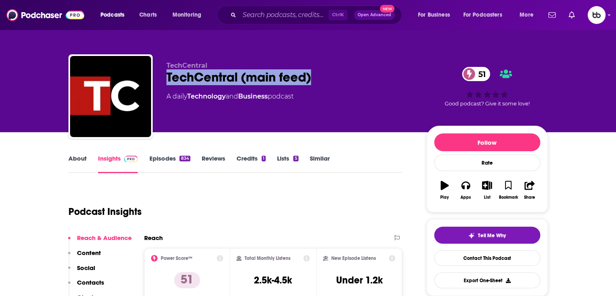
click at [164, 85] on div "TechCentral TechCentral (main feed) 51 A daily Technology and Business podcast …" at bounding box center [308, 98] width 480 height 88
copy h2 "TechCentral (main feed)"
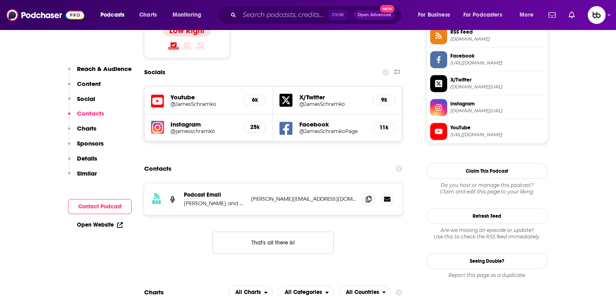
scroll to position [689, 0]
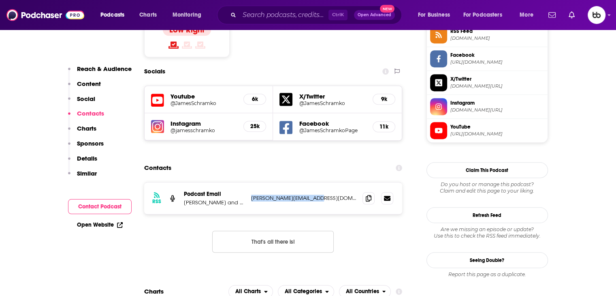
drag, startPoint x: 291, startPoint y: 158, endPoint x: 247, endPoint y: 160, distance: 43.8
click at [247, 182] on div "RSS Podcast Email [PERSON_NAME] and [PERSON_NAME] [PERSON_NAME][EMAIL_ADDRESS][…" at bounding box center [273, 198] width 259 height 32
copy div "i Moore [EMAIL_ADDRESS][DOMAIN_NAME]"
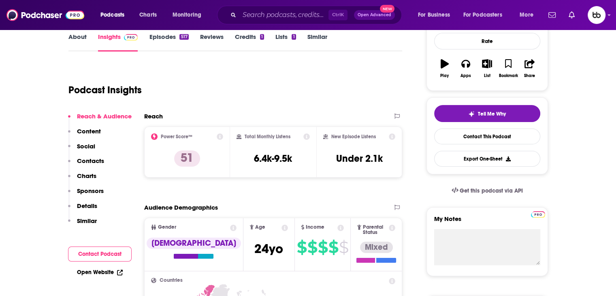
scroll to position [0, 0]
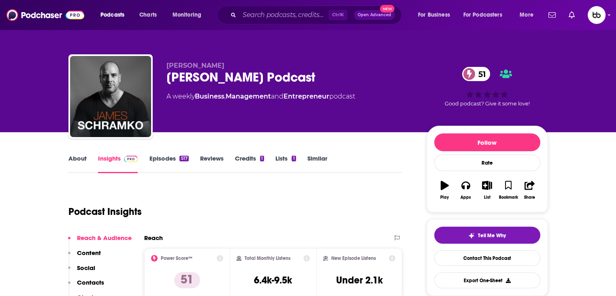
drag, startPoint x: 286, startPoint y: 81, endPoint x: 161, endPoint y: 82, distance: 124.8
click at [161, 82] on div "[PERSON_NAME] [PERSON_NAME] Podcast 51 A weekly Business , Management and Entre…" at bounding box center [308, 98] width 480 height 88
copy h2 "[PERSON_NAME] Podcast"
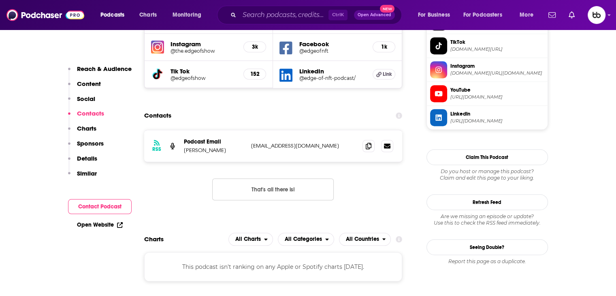
scroll to position [770, 0]
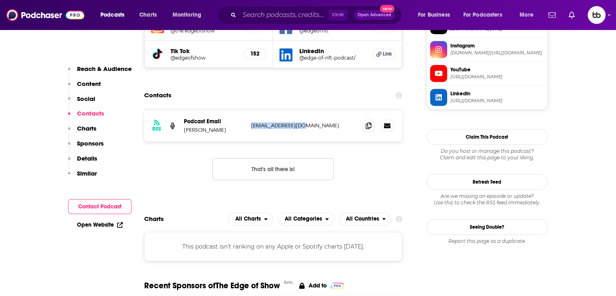
drag, startPoint x: 318, startPoint y: 98, endPoint x: 293, endPoint y: 17, distance: 84.7
click at [246, 110] on div "RSS Podcast Email [PERSON_NAME] [EMAIL_ADDRESS][DOMAIN_NAME] [EMAIL_ADDRESS][DO…" at bounding box center [273, 126] width 259 height 32
copy div "[EMAIL_ADDRESS][DOMAIN_NAME]"
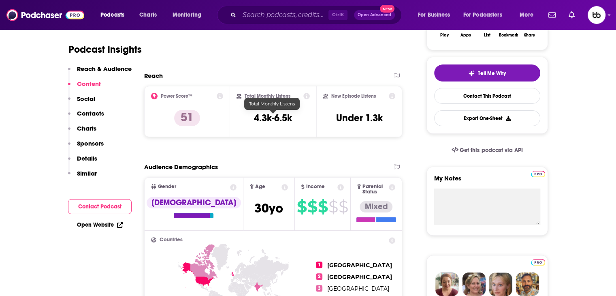
scroll to position [0, 0]
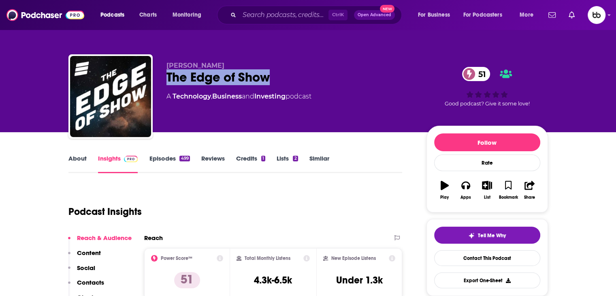
drag, startPoint x: 260, startPoint y: 74, endPoint x: 165, endPoint y: 71, distance: 94.5
click at [165, 71] on div "[PERSON_NAME] The Edge of Show 51 A Technology , Business and Investing podcast…" at bounding box center [308, 98] width 480 height 88
copy h2 "The Edge of Show"
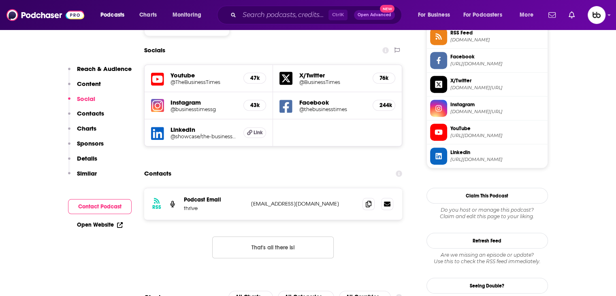
scroll to position [689, 0]
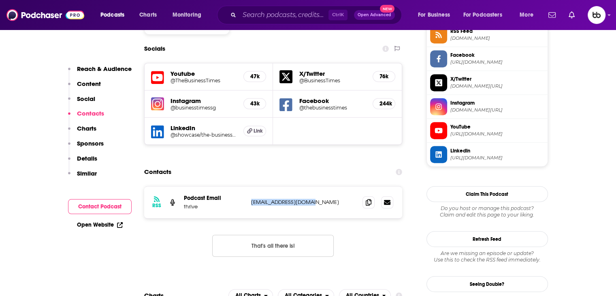
drag, startPoint x: 316, startPoint y: 178, endPoint x: 249, endPoint y: 175, distance: 67.3
click at [249, 186] on div "RSS Podcast Email thrive [EMAIL_ADDRESS][DOMAIN_NAME] [EMAIL_ADDRESS][DOMAIN_NA…" at bounding box center [273, 202] width 259 height 32
copy p "[EMAIL_ADDRESS][DOMAIN_NAME]"
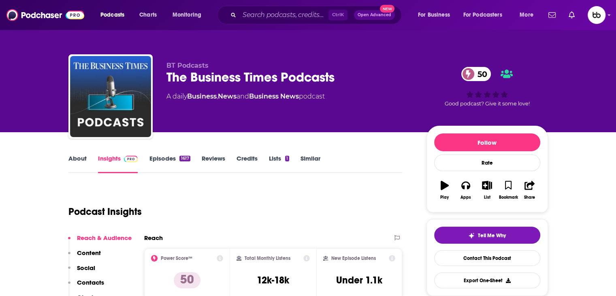
scroll to position [0, 0]
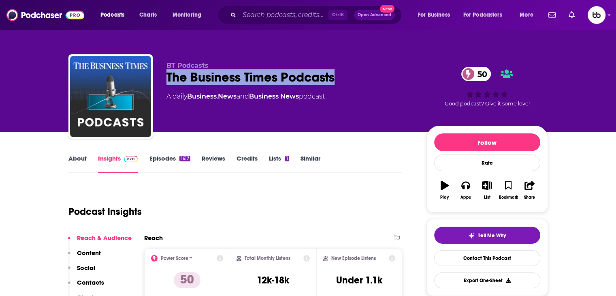
drag, startPoint x: 353, startPoint y: 79, endPoint x: 169, endPoint y: 79, distance: 184.0
click at [169, 79] on div "The Business Times Podcasts 50" at bounding box center [290, 77] width 247 height 16
copy h2 "The Business Times Podcasts"
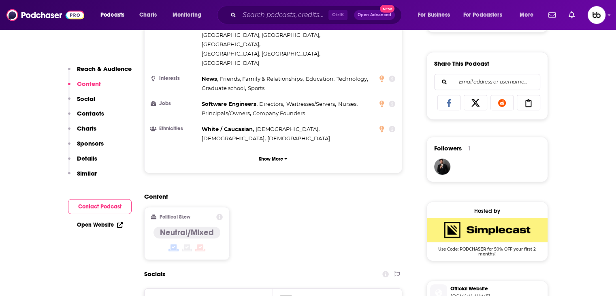
scroll to position [648, 0]
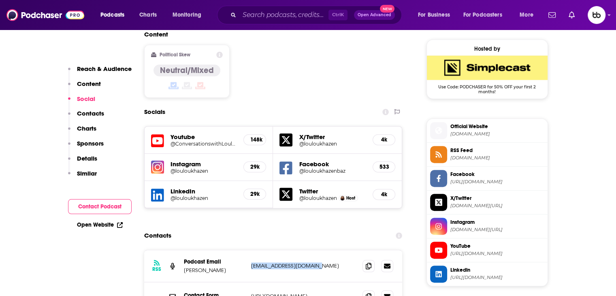
drag, startPoint x: 326, startPoint y: 216, endPoint x: 249, endPoint y: 215, distance: 77.0
click at [249, 250] on div "RSS Podcast Email [PERSON_NAME] [EMAIL_ADDRESS][DOMAIN_NAME] [DOMAIN_NAME][EMAI…" at bounding box center [273, 266] width 259 height 32
copy p "[EMAIL_ADDRESS][DOMAIN_NAME]"
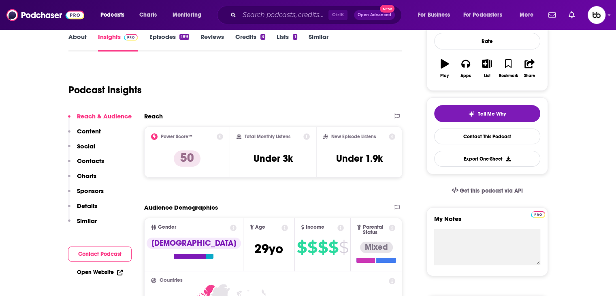
scroll to position [0, 0]
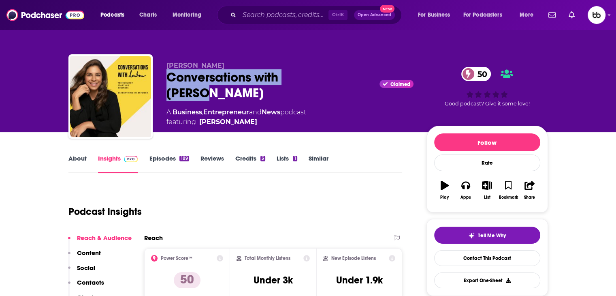
drag, startPoint x: 324, startPoint y: 79, endPoint x: 165, endPoint y: 78, distance: 158.8
click at [165, 78] on div "Loulou Khazen Conversations with Loulou Claimed 50 A Business , Entrepreneur an…" at bounding box center [308, 98] width 480 height 88
copy h2 "Conversations with Loulou"
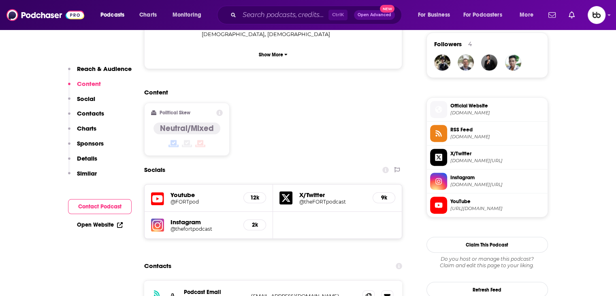
scroll to position [608, 0]
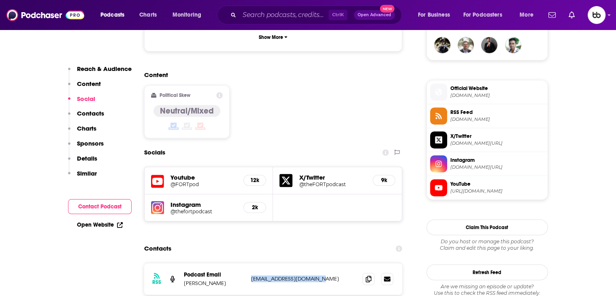
drag, startPoint x: 331, startPoint y: 239, endPoint x: 251, endPoint y: 239, distance: 79.4
click at [251, 275] on p "Thefortpodcast@gmail.com" at bounding box center [303, 278] width 105 height 7
copy p "Thefortpodcast@gmail.com"
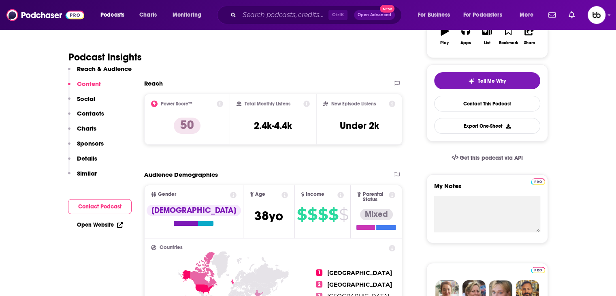
scroll to position [0, 0]
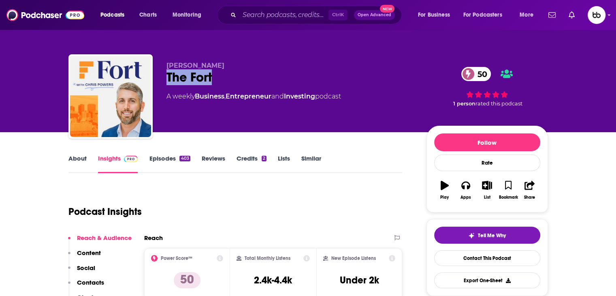
drag, startPoint x: 180, startPoint y: 83, endPoint x: 164, endPoint y: 85, distance: 15.9
click at [164, 85] on div "Chris Powers The Fort 50 A weekly Business , Entrepreneur and Investing podcast…" at bounding box center [308, 98] width 480 height 88
copy h2 "The Fort"
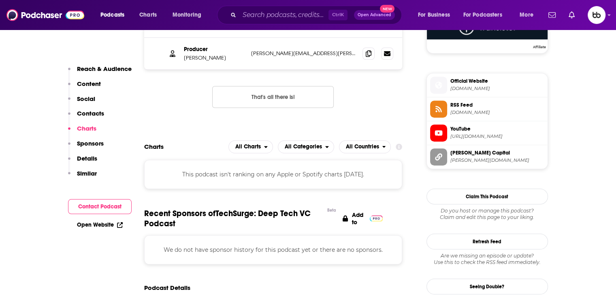
scroll to position [648, 0]
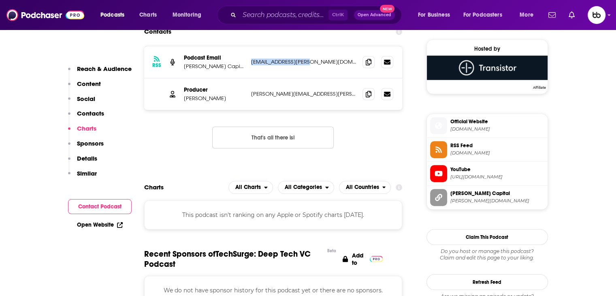
drag, startPoint x: 316, startPoint y: 59, endPoint x: 248, endPoint y: 58, distance: 68.1
click at [248, 58] on div "RSS Podcast Email Celesta Capital | Deep Tech Venture Capital Firm techsurge@ce…" at bounding box center [273, 62] width 259 height 32
copy p "techsurge@celesta.vc"
drag, startPoint x: 306, startPoint y: 94, endPoint x: 249, endPoint y: 94, distance: 57.5
click at [249, 94] on div "Producer Trevor DeWitt trevor@celesta.vc trevor@celesta.vc" at bounding box center [273, 94] width 259 height 32
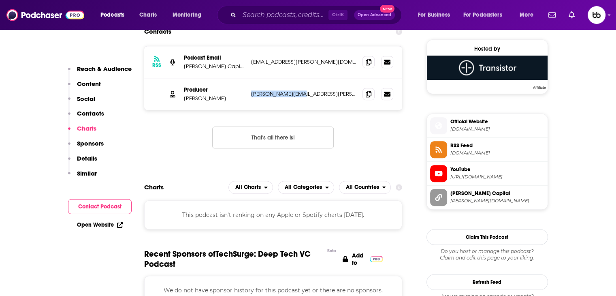
copy p "trevor@celesta.vc"
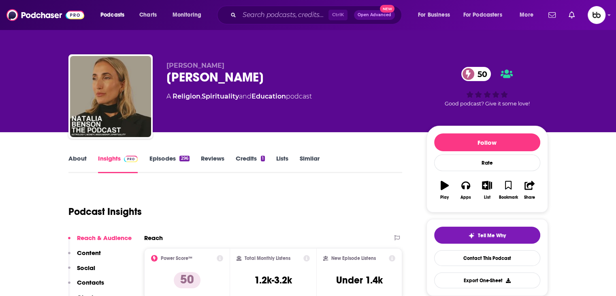
drag, startPoint x: 316, startPoint y: 105, endPoint x: 152, endPoint y: 94, distance: 164.8
click at [152, 94] on div "[PERSON_NAME] [PERSON_NAME] 50 A Religion , Spirituality and Education podcast …" at bounding box center [308, 98] width 480 height 88
click at [246, 203] on div "Podcast Insights" at bounding box center [232, 206] width 328 height 41
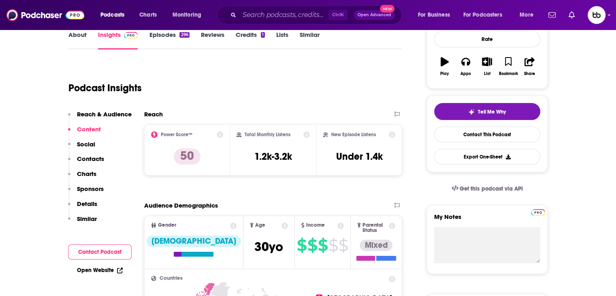
scroll to position [122, 0]
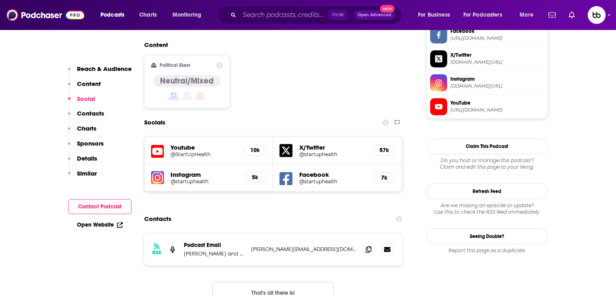
scroll to position [648, 0]
drag, startPoint x: 262, startPoint y: 200, endPoint x: 243, endPoint y: 201, distance: 19.1
click at [0, 0] on div "Podcast Email [PERSON_NAME] and [PERSON_NAME] [PERSON_NAME][EMAIL_ADDRESS][DOMA…" at bounding box center [0, 0] width 0 height 0
copy div "toakes [PERSON_NAME][EMAIL_ADDRESS][DOMAIN_NAME]"
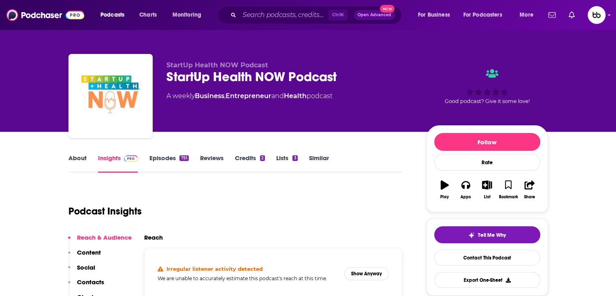
scroll to position [0, 0]
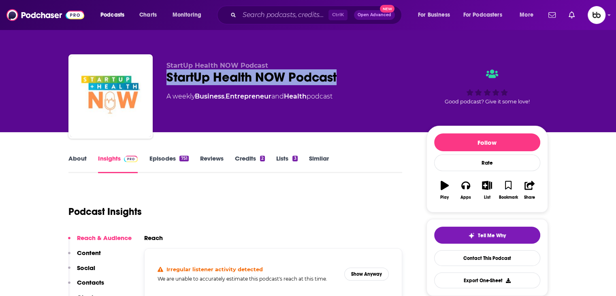
drag, startPoint x: 357, startPoint y: 73, endPoint x: 164, endPoint y: 81, distance: 193.1
click at [164, 81] on div "StartUp Health NOW Podcast StartUp Health NOW Podcast A weekly Business , Entre…" at bounding box center [308, 98] width 480 height 88
copy h2 "StartUp Health NOW Podcast"
